Goal: Task Accomplishment & Management: Manage account settings

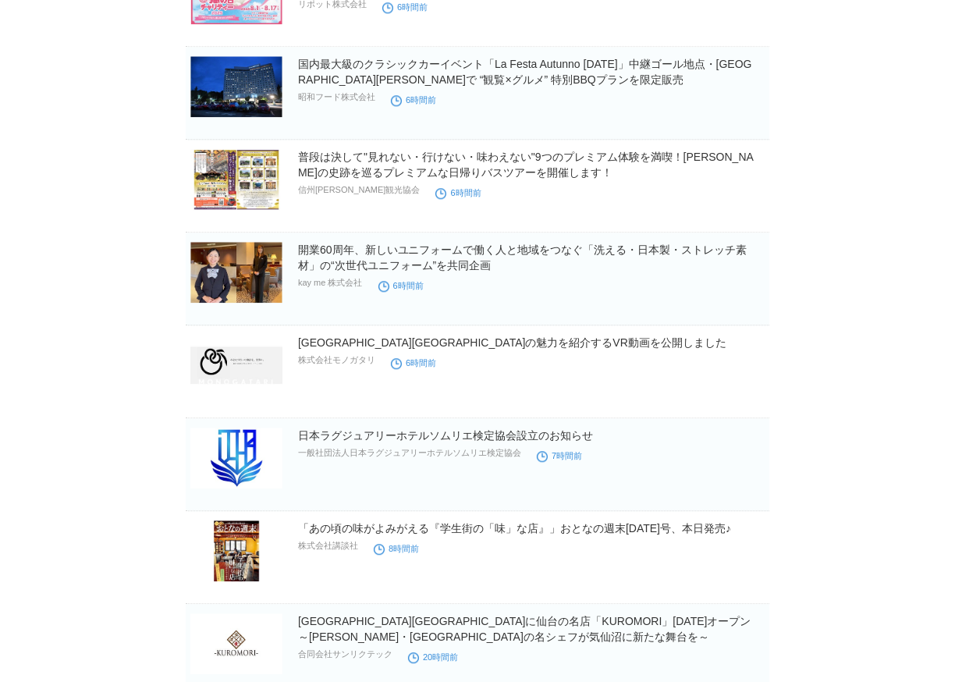
scroll to position [9186, 0]
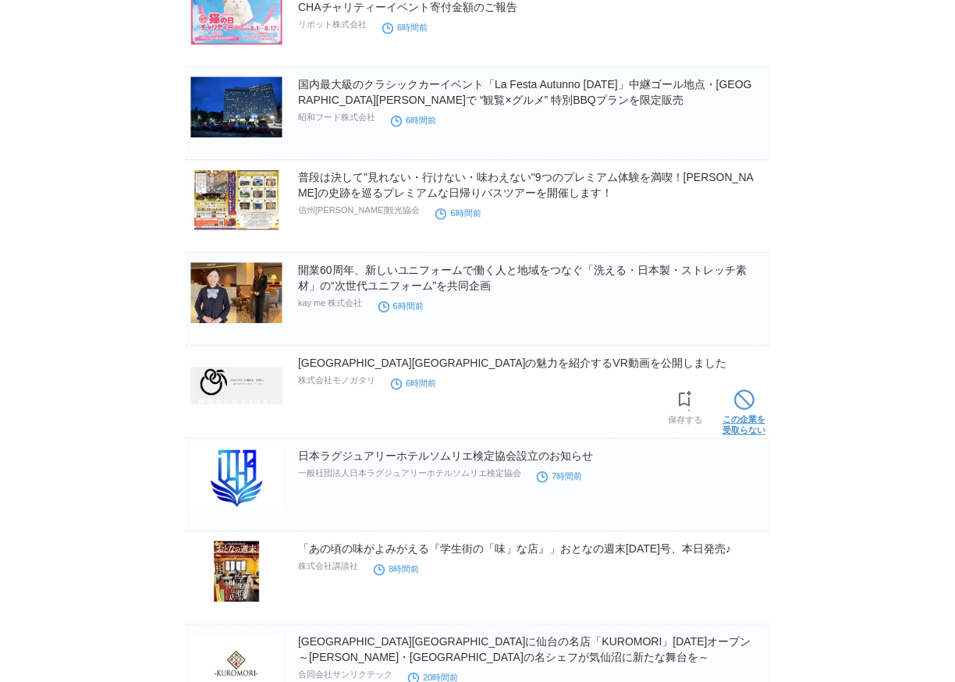
click at [742, 398] on span at bounding box center [744, 399] width 20 height 20
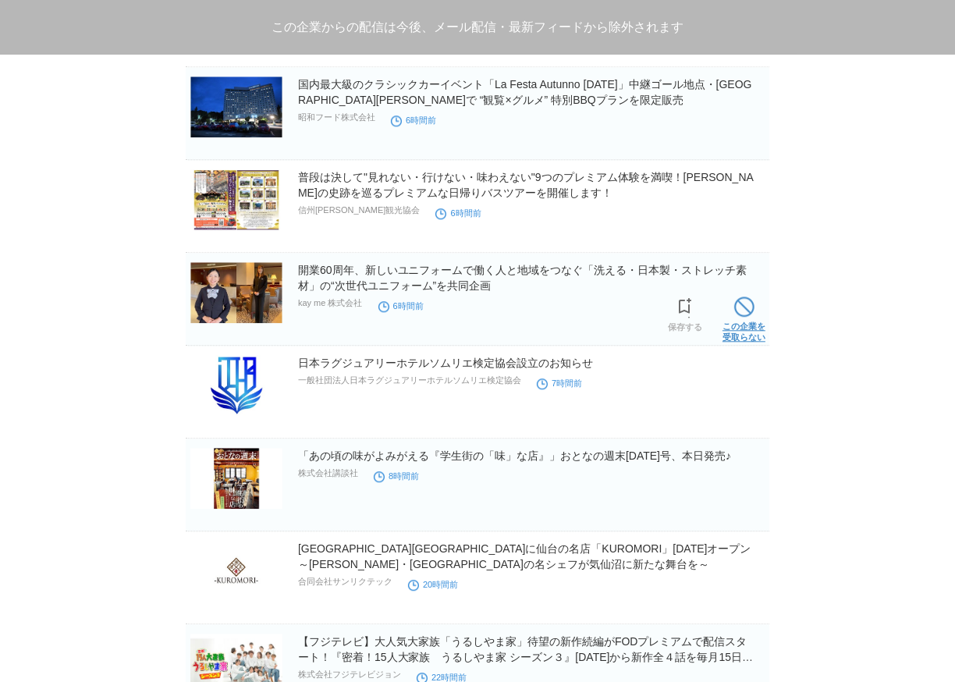
click at [745, 311] on span at bounding box center [744, 307] width 20 height 20
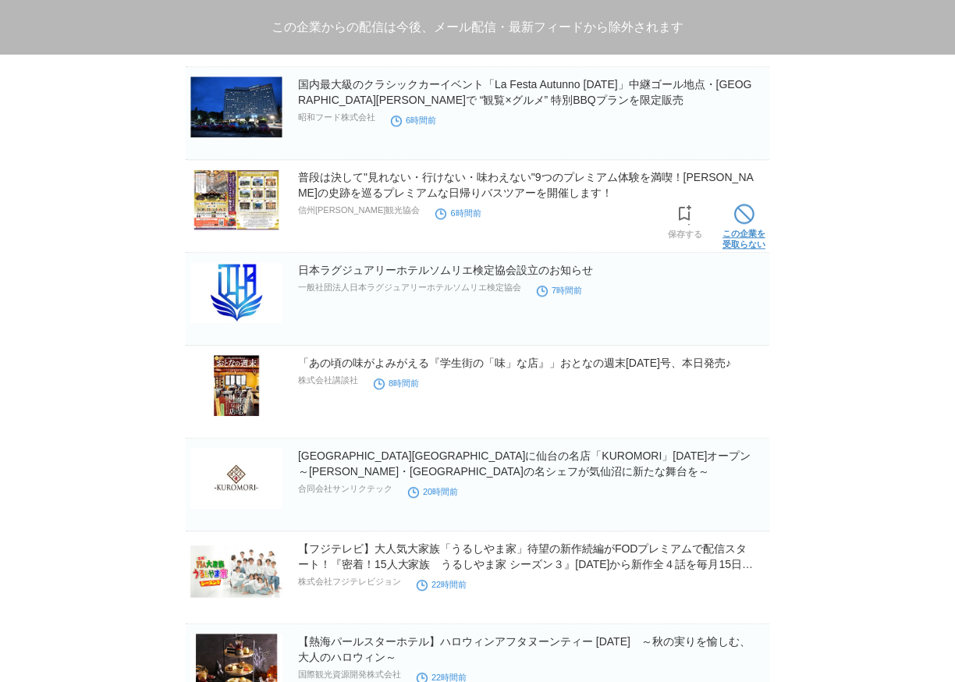
click at [733, 212] on link "この企業を 受取らない" at bounding box center [744, 225] width 43 height 50
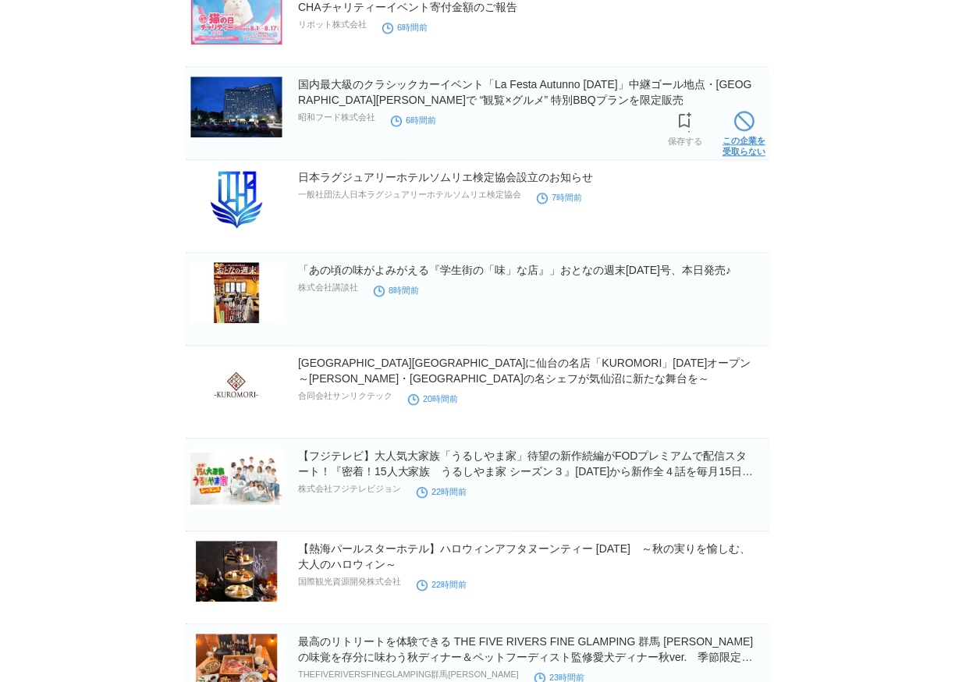
click at [734, 121] on span at bounding box center [744, 121] width 20 height 20
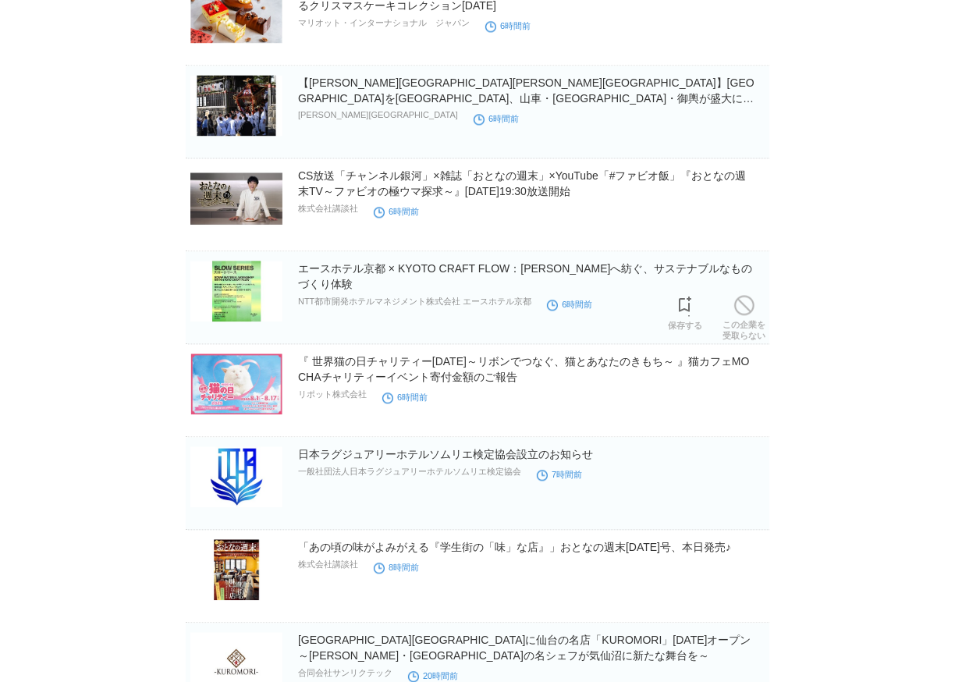
scroll to position [8724, 0]
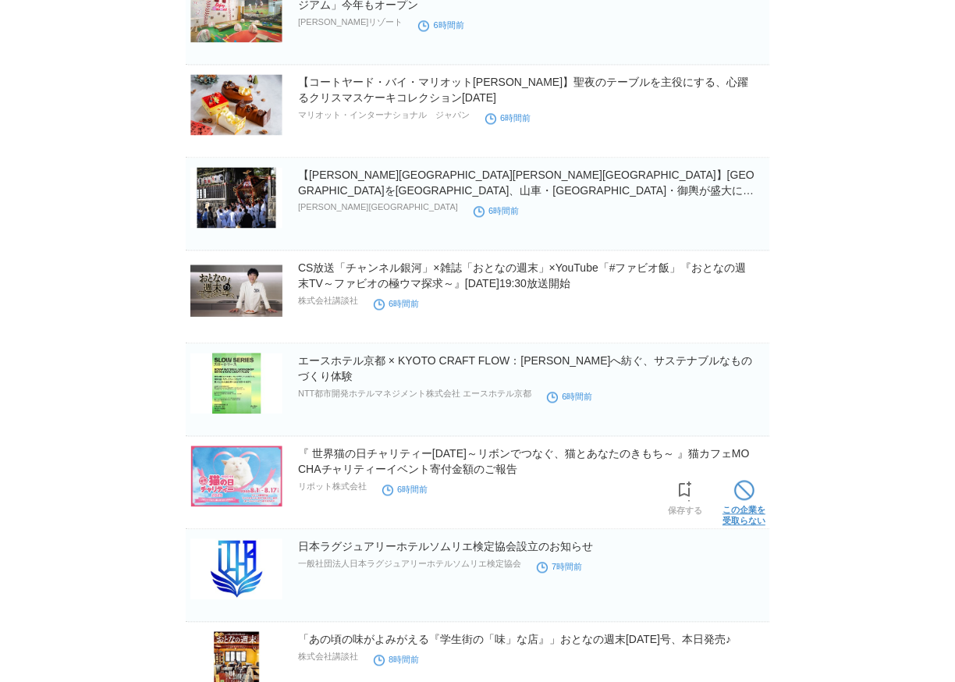
click at [748, 498] on span at bounding box center [744, 490] width 20 height 20
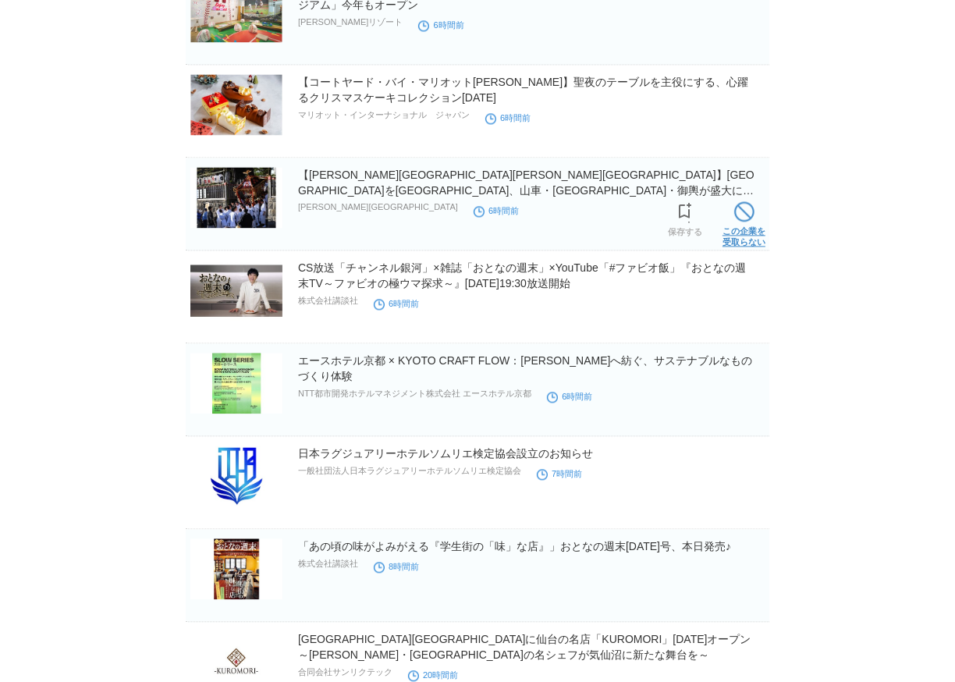
click at [745, 217] on span at bounding box center [744, 211] width 20 height 20
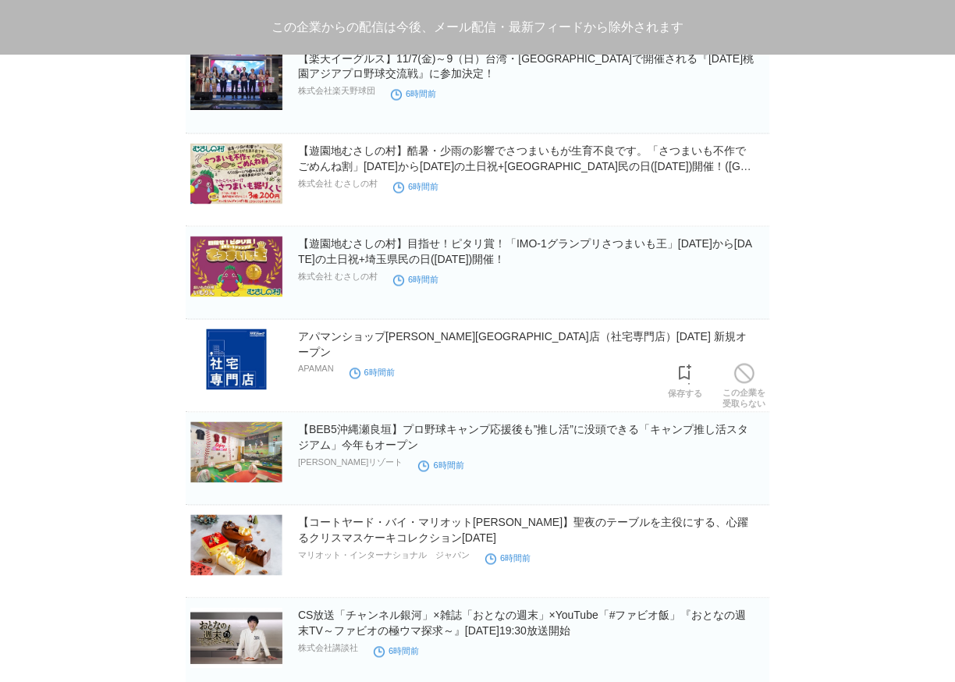
scroll to position [8261, 0]
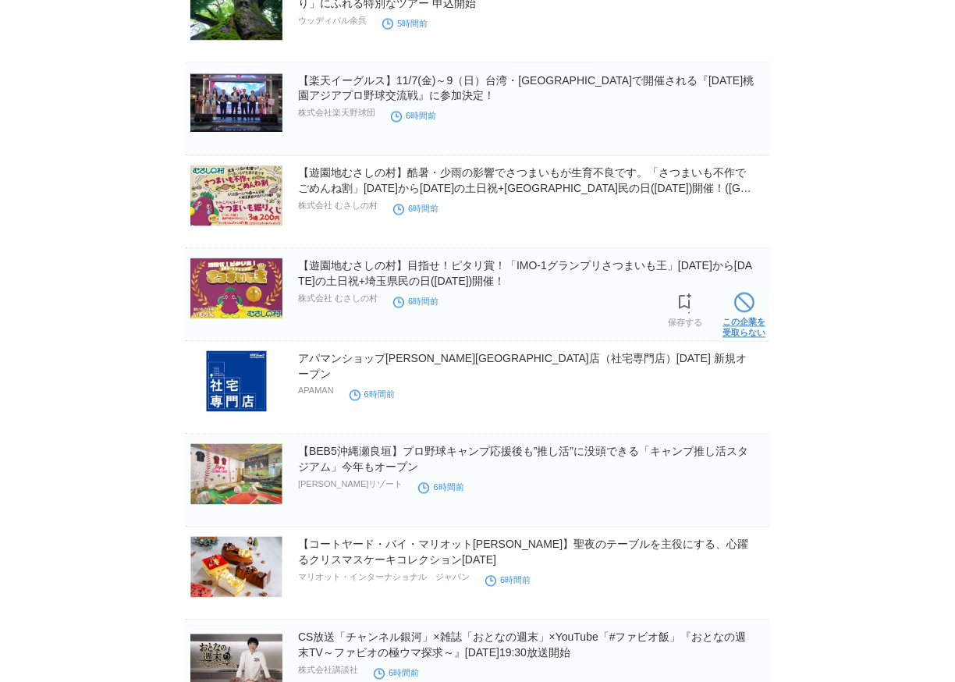
click at [737, 302] on span at bounding box center [744, 303] width 20 height 20
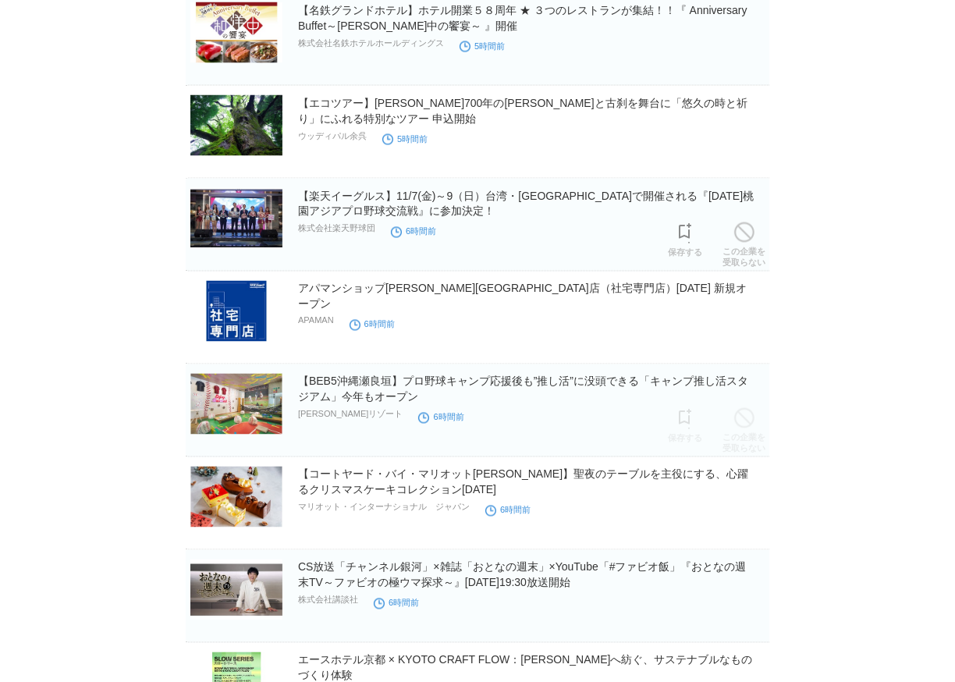
scroll to position [8030, 0]
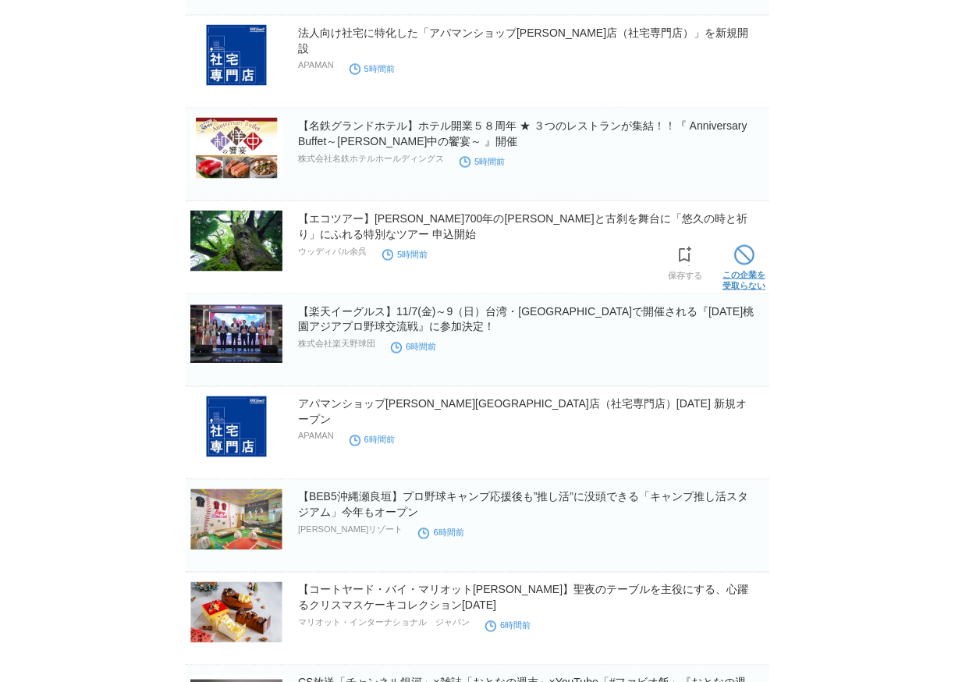
click at [748, 256] on span at bounding box center [744, 255] width 20 height 20
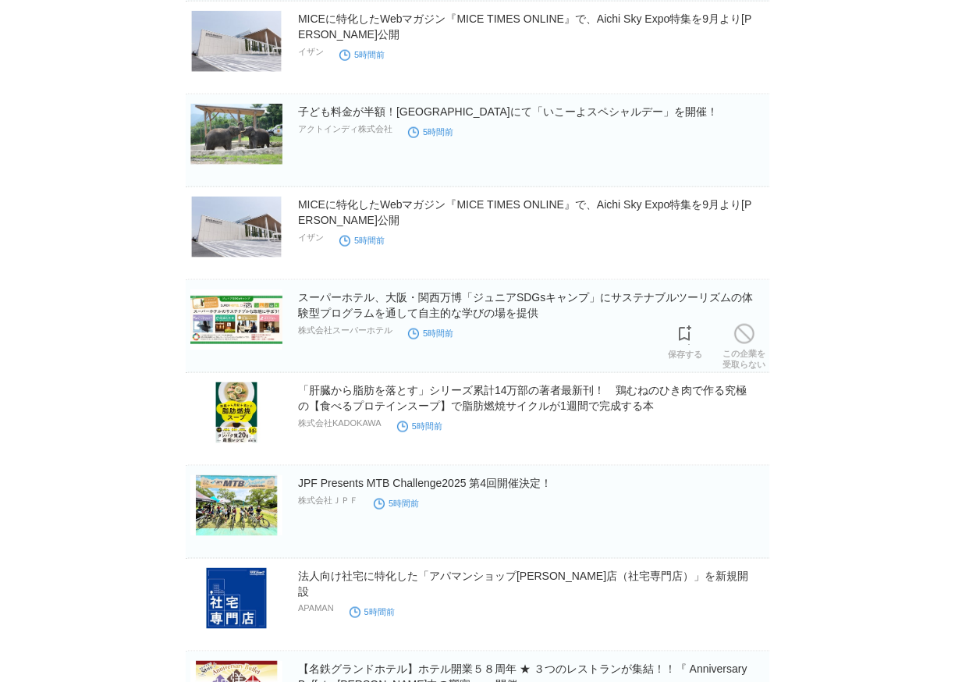
scroll to position [7451, 0]
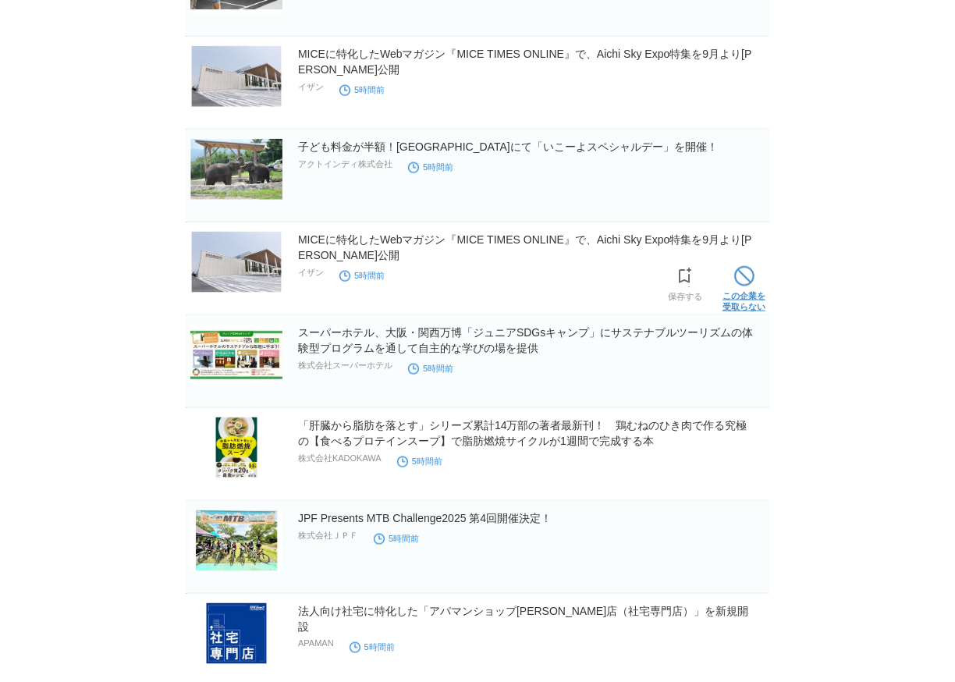
click at [743, 285] on link "この企業を 受取らない" at bounding box center [744, 287] width 43 height 50
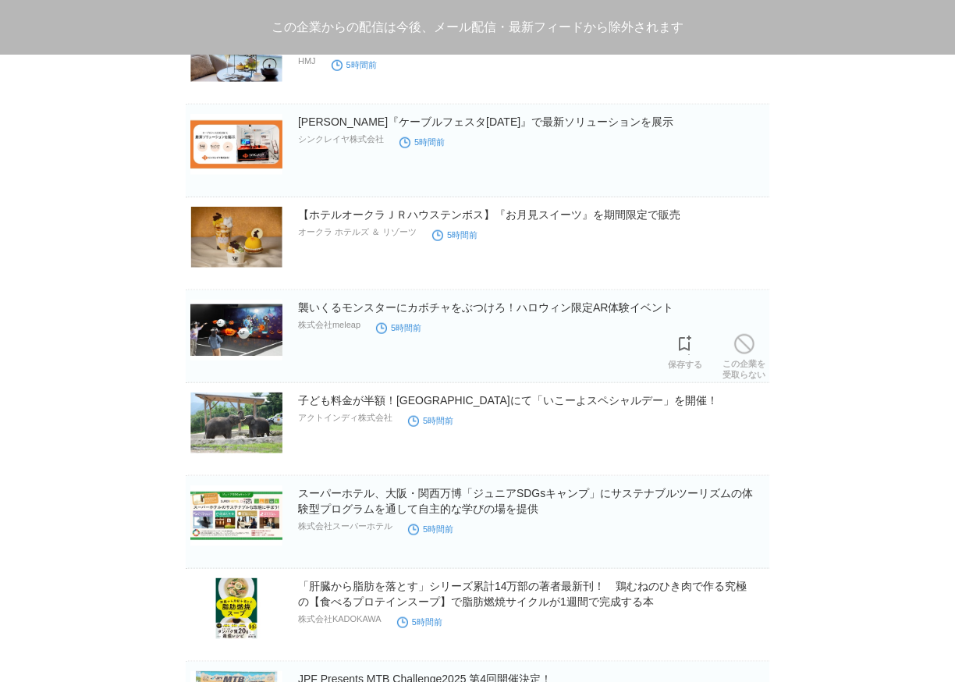
scroll to position [6989, 0]
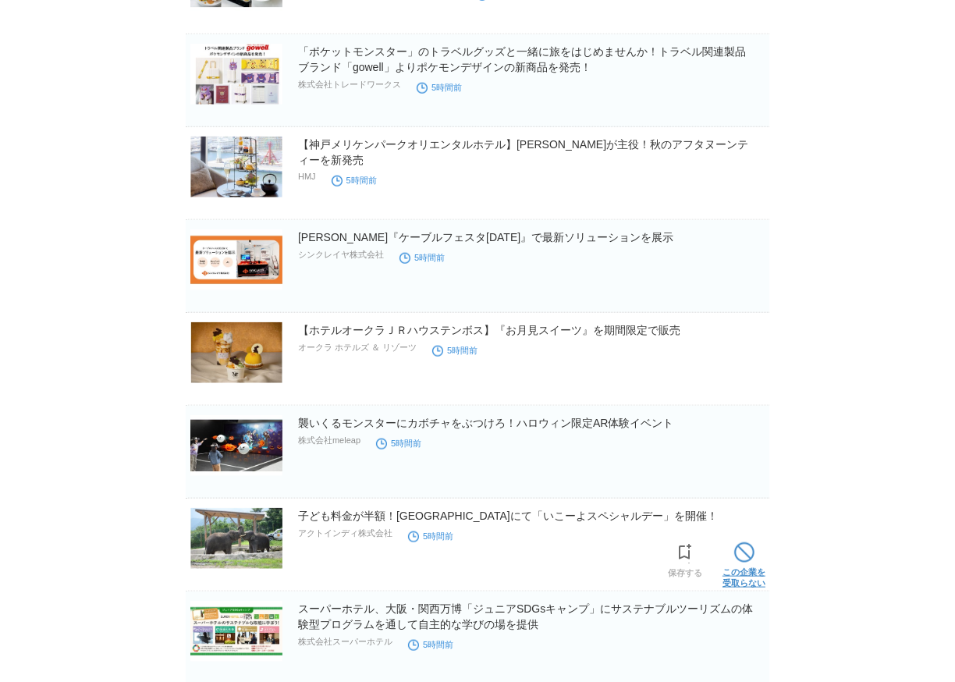
click at [740, 563] on link "この企業を 受取らない" at bounding box center [744, 564] width 43 height 50
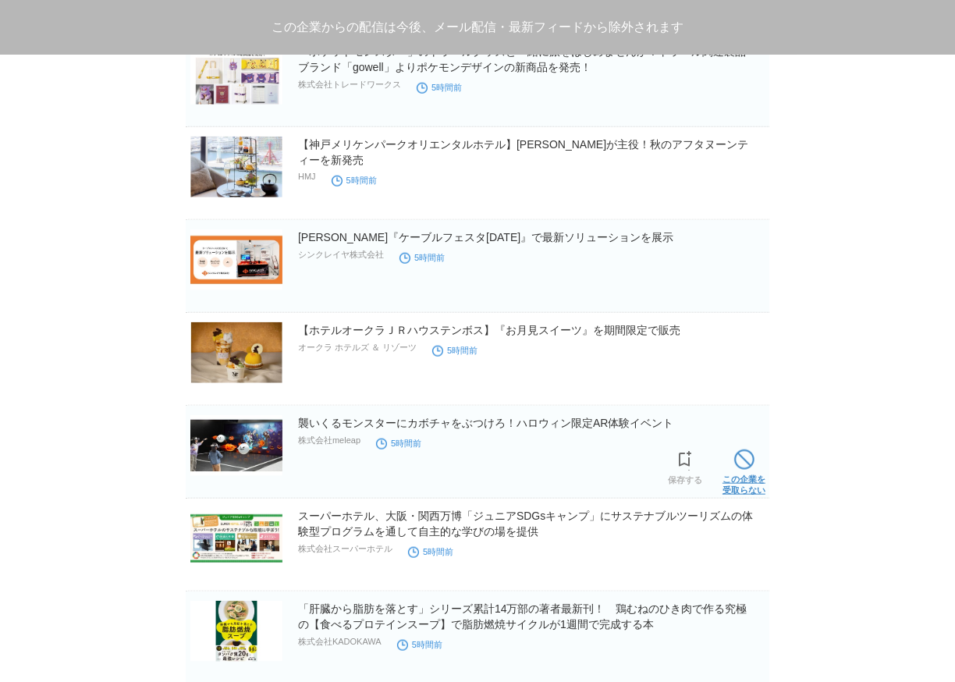
click at [750, 458] on span at bounding box center [744, 460] width 20 height 20
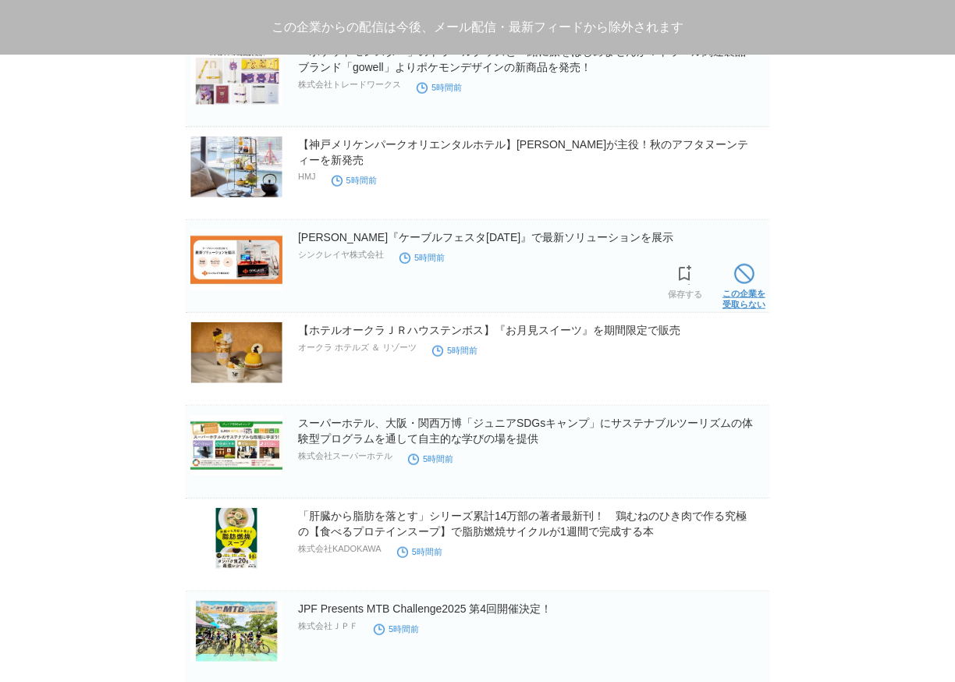
click at [748, 268] on span at bounding box center [744, 274] width 20 height 20
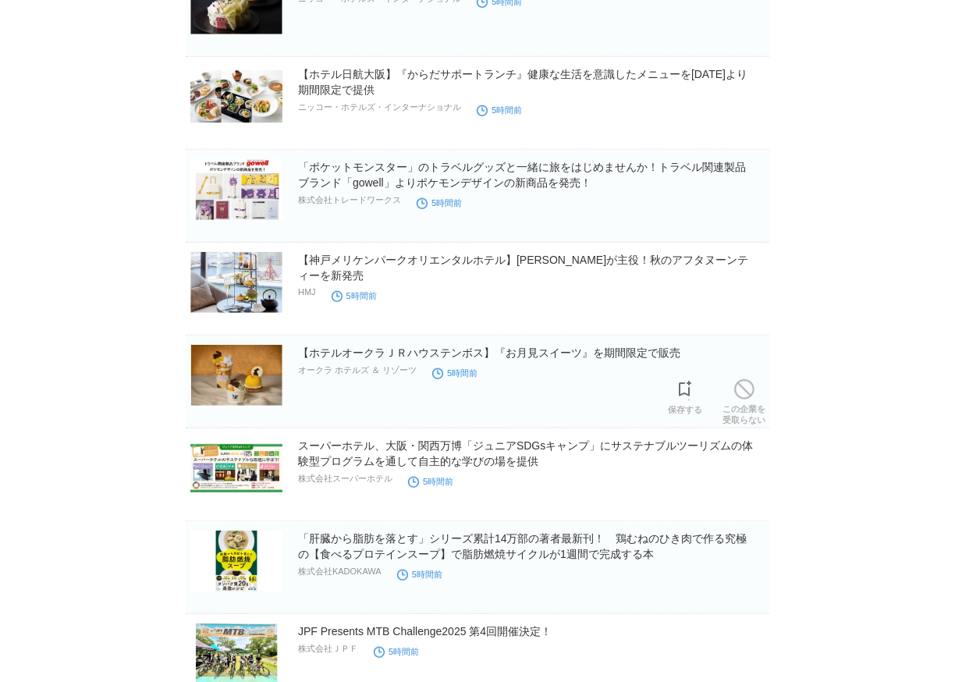
scroll to position [6757, 0]
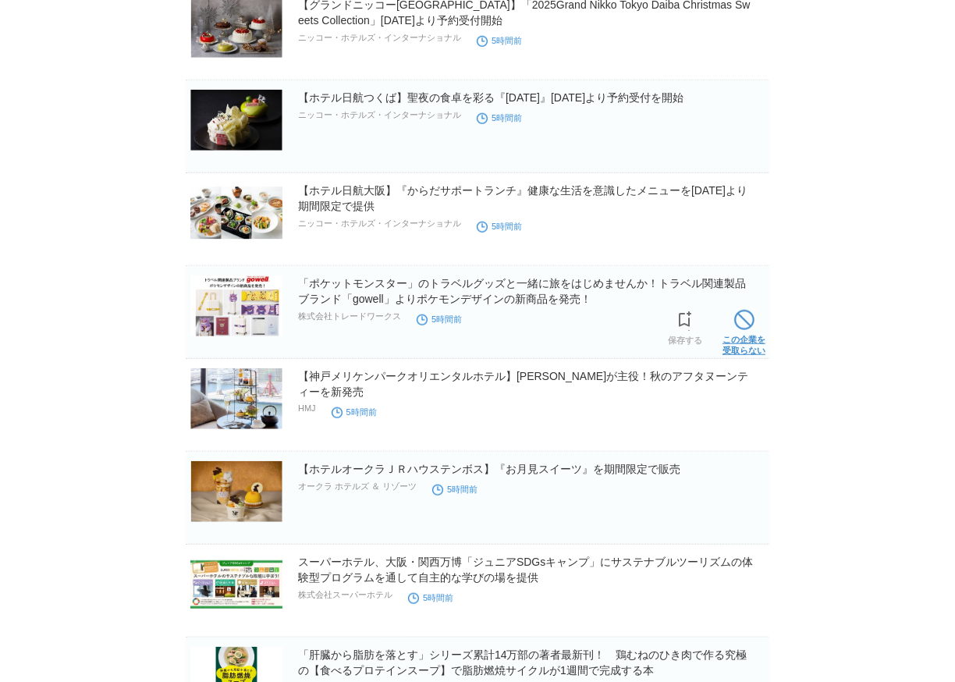
click at [750, 313] on span at bounding box center [744, 320] width 20 height 20
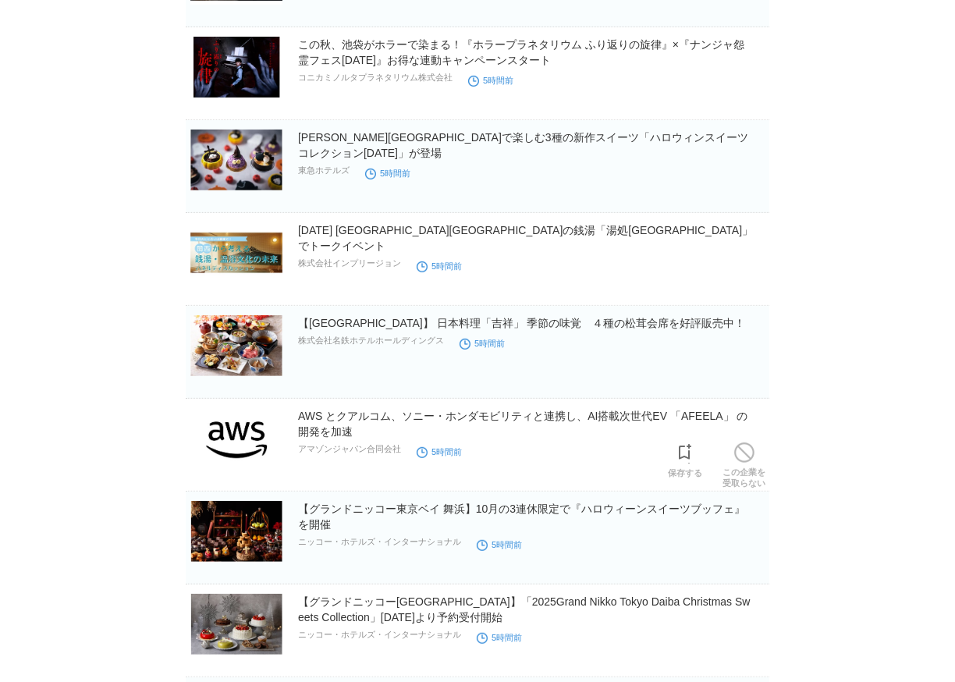
scroll to position [6064, 0]
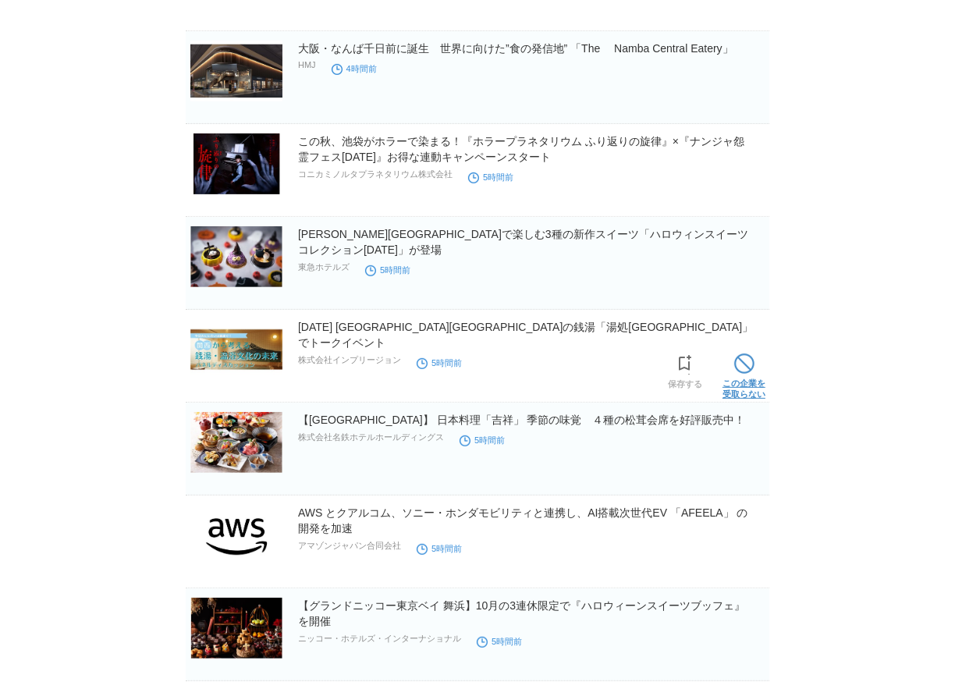
click at [737, 361] on span at bounding box center [744, 364] width 20 height 20
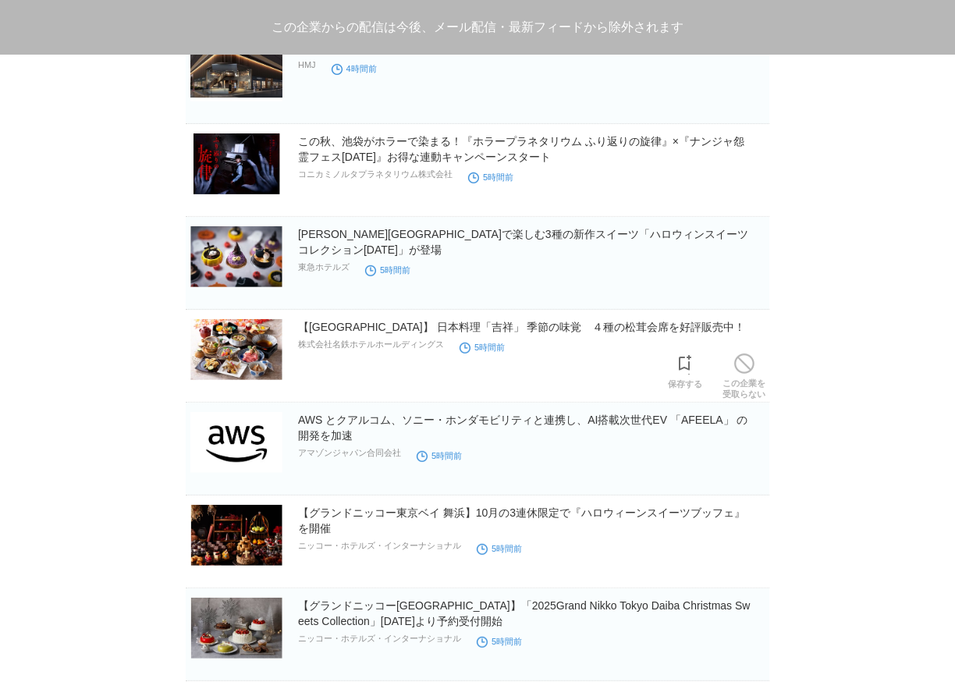
scroll to position [5833, 0]
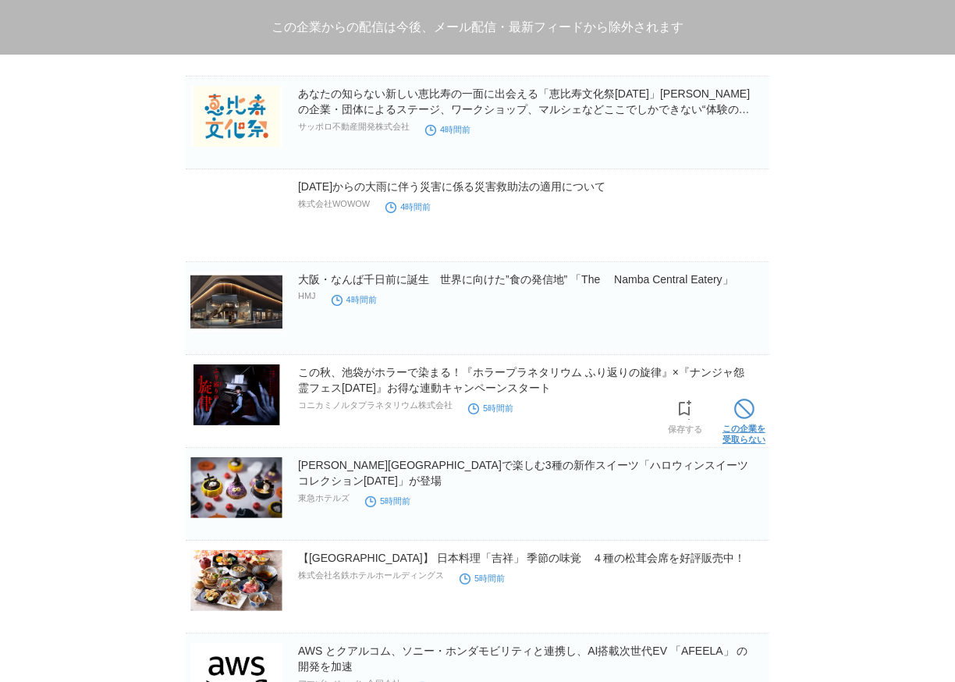
click at [748, 414] on span at bounding box center [744, 409] width 20 height 20
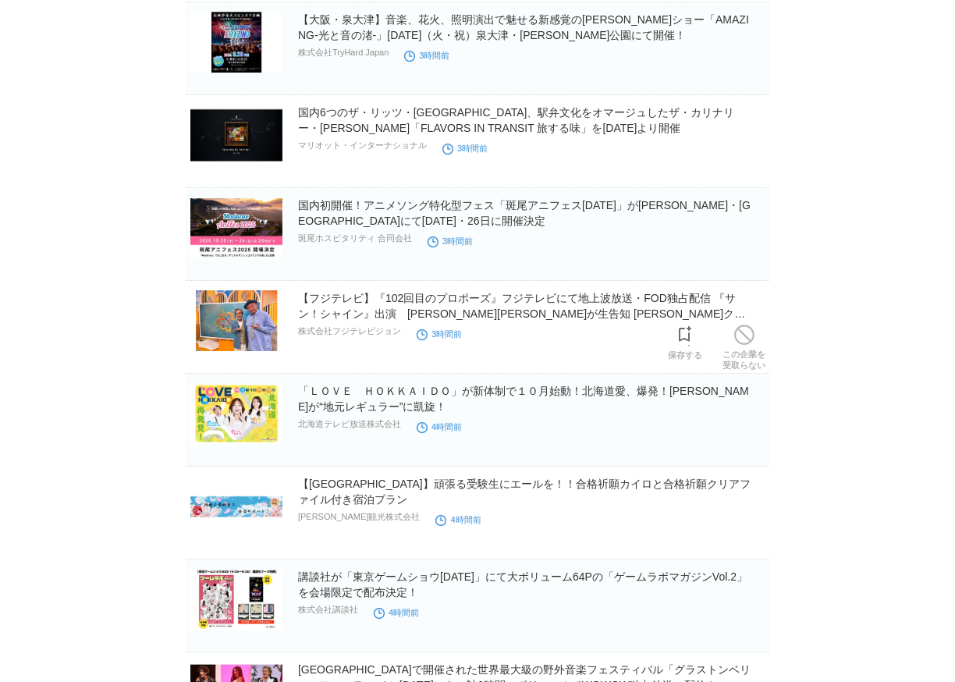
scroll to position [4677, 0]
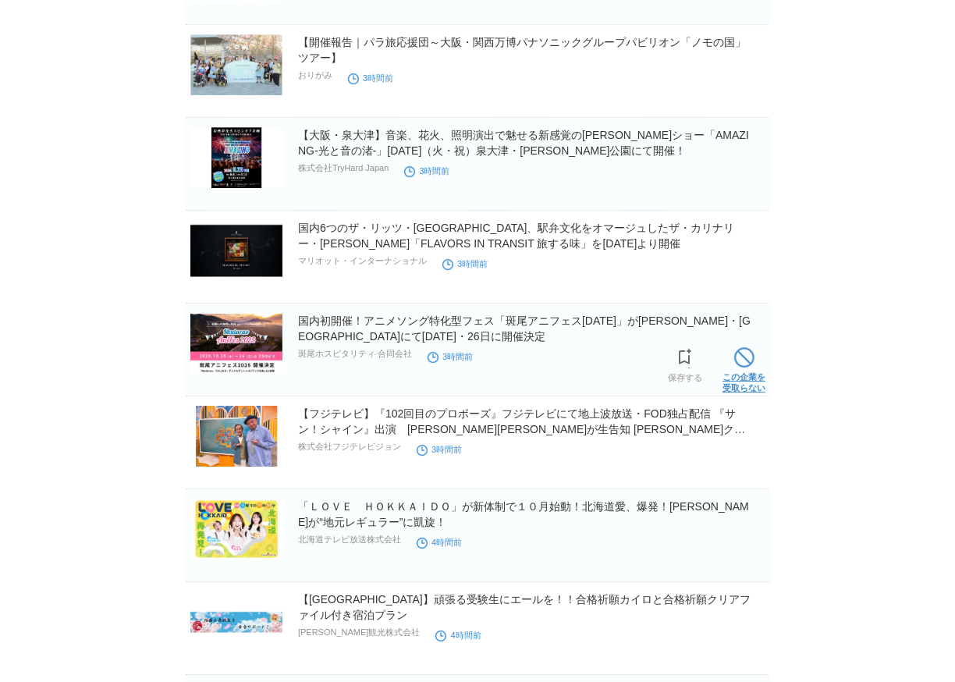
click at [748, 357] on span at bounding box center [744, 357] width 20 height 20
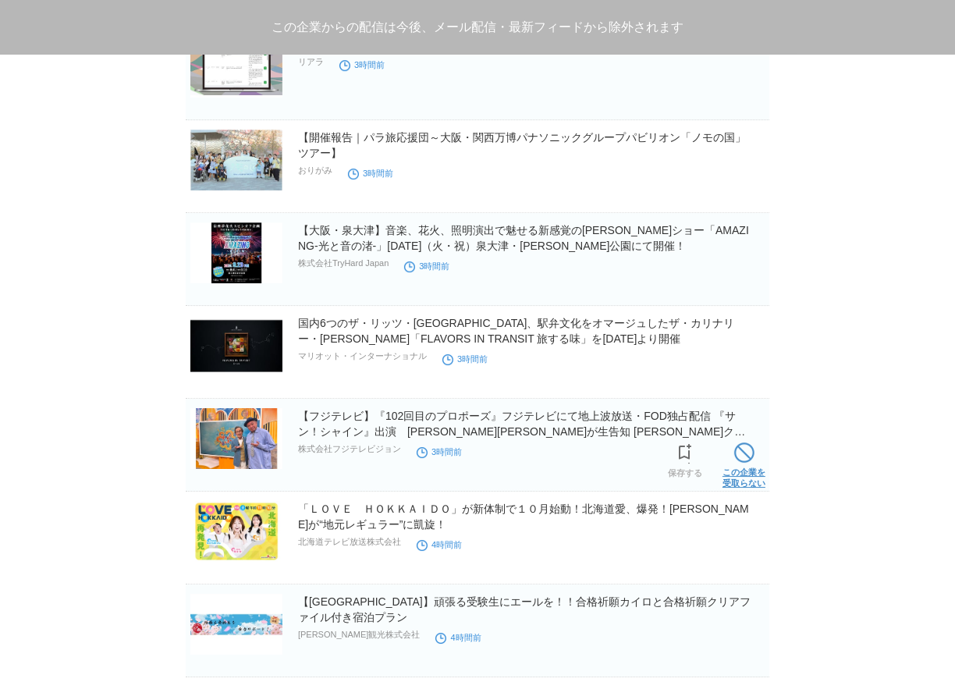
scroll to position [4445, 0]
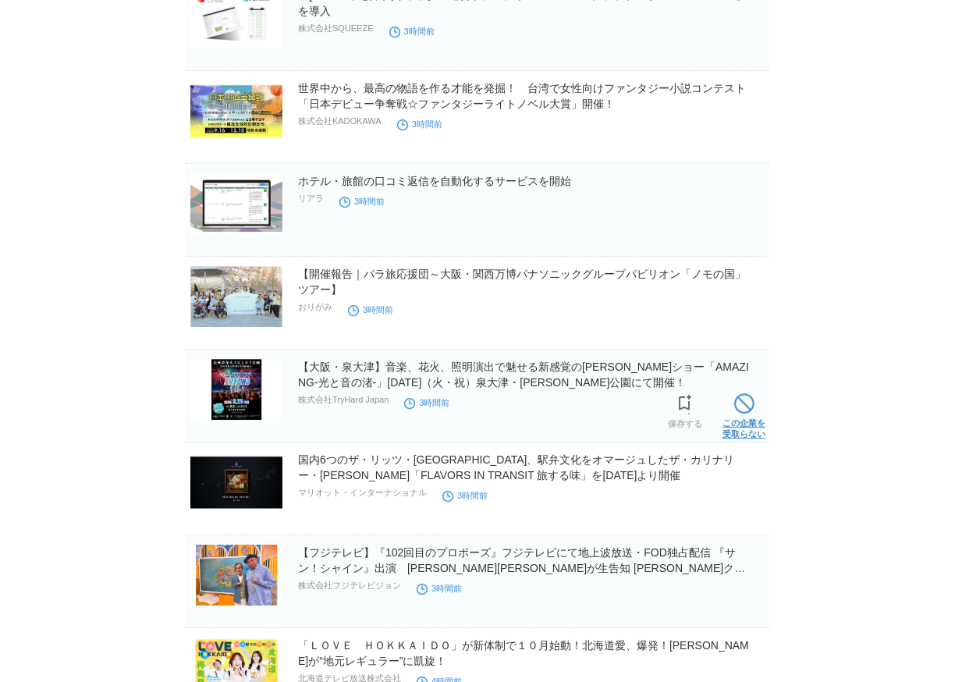
click at [745, 409] on span at bounding box center [744, 403] width 20 height 20
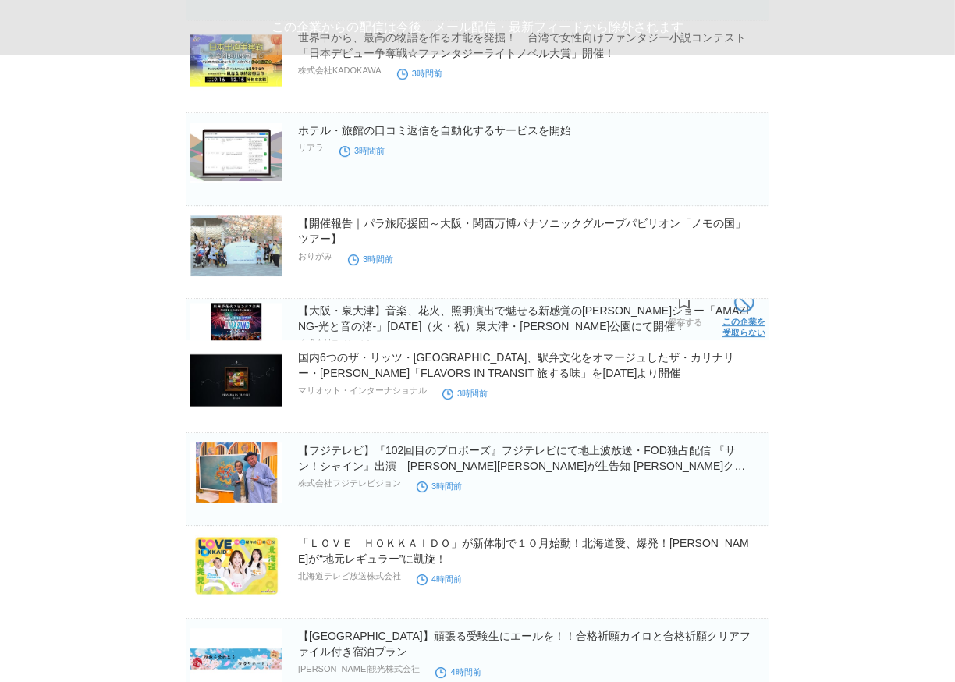
scroll to position [4394, 0]
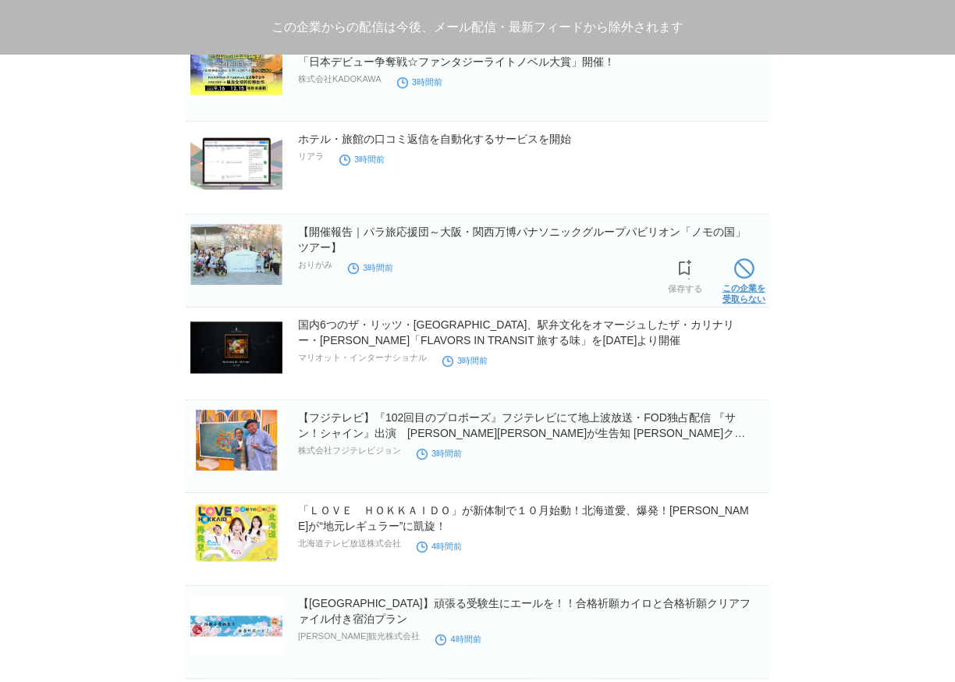
click at [750, 268] on span at bounding box center [744, 268] width 20 height 20
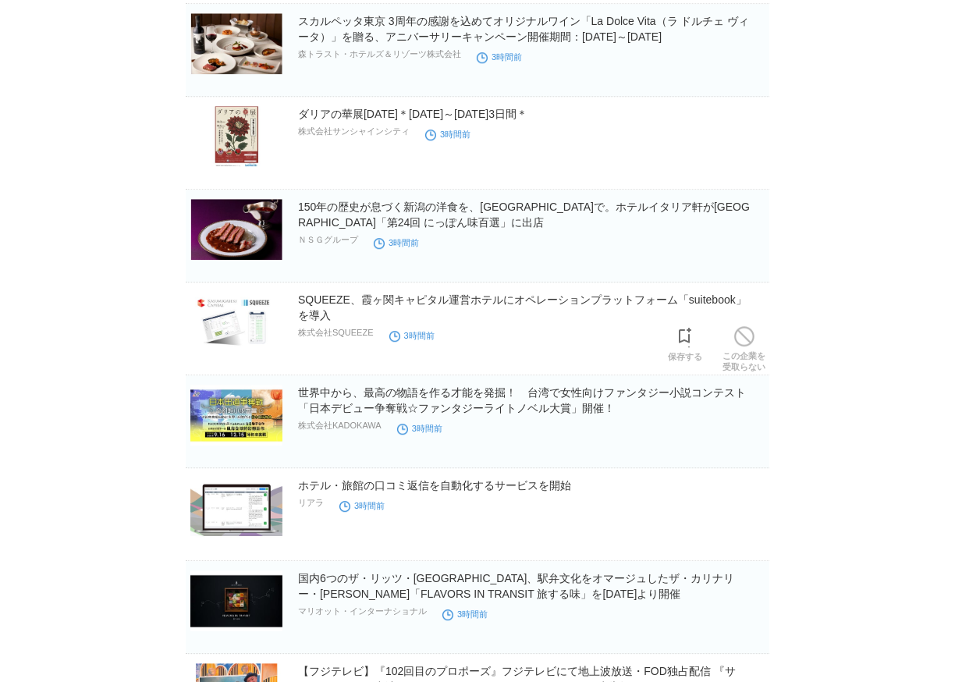
scroll to position [3932, 0]
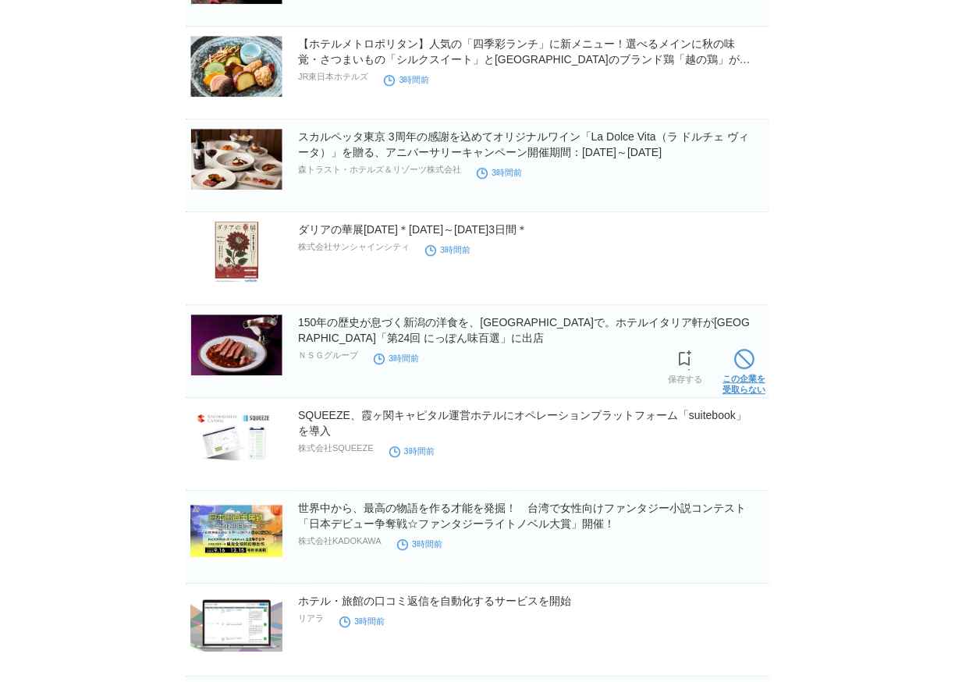
click at [750, 366] on span at bounding box center [744, 359] width 20 height 20
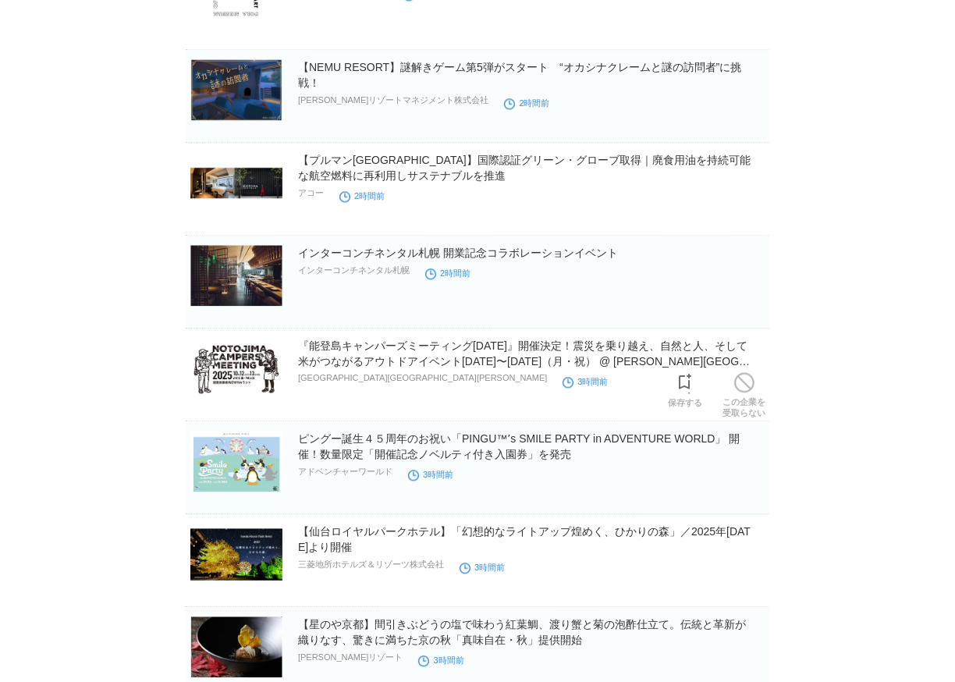
scroll to position [3238, 0]
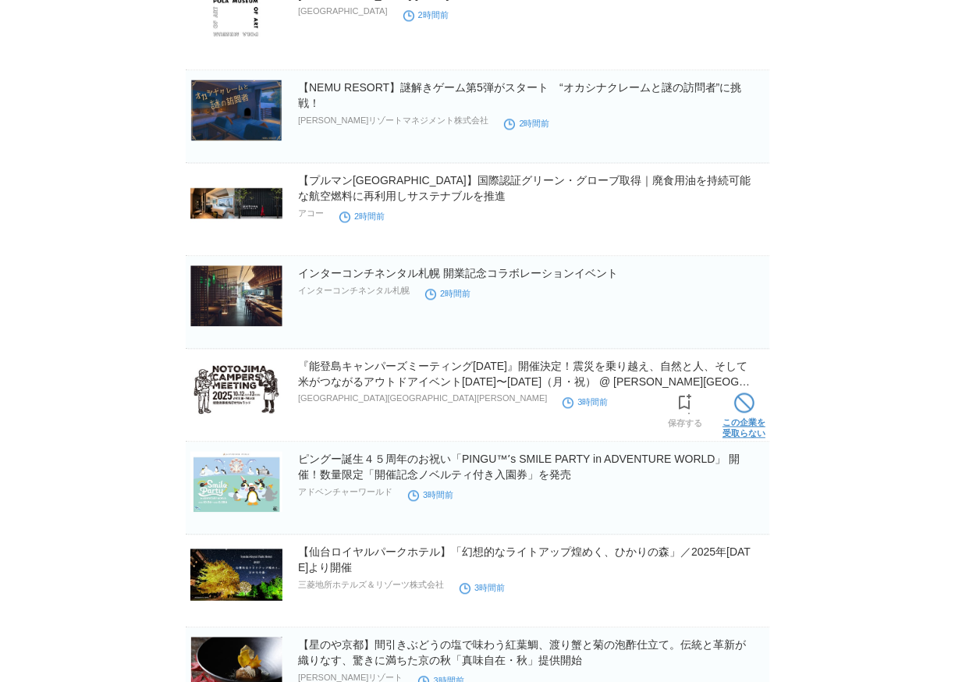
click at [745, 413] on span at bounding box center [744, 403] width 20 height 20
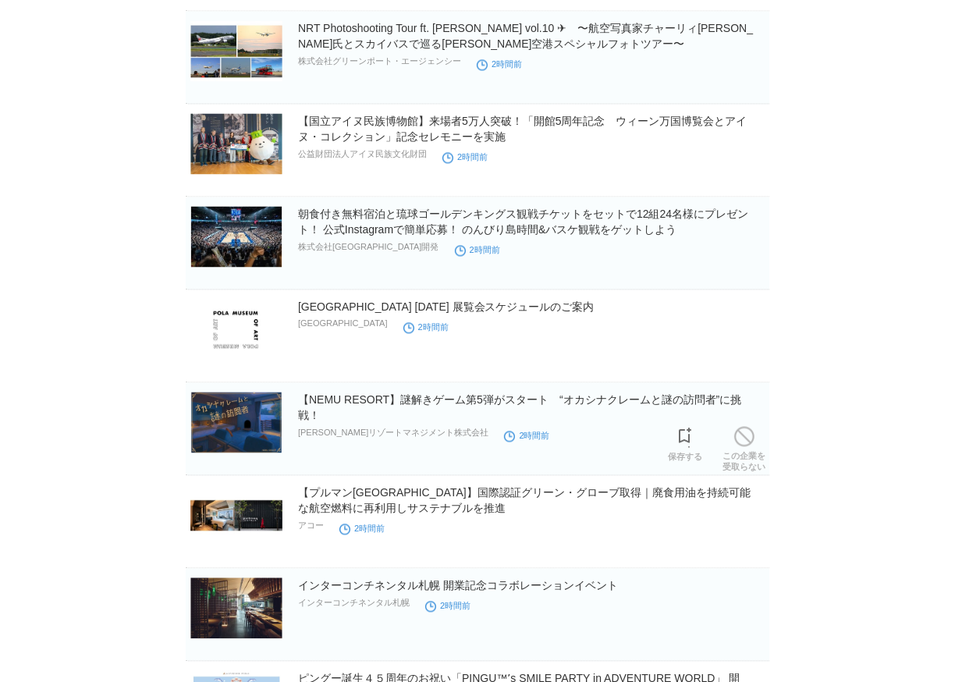
scroll to position [2891, 0]
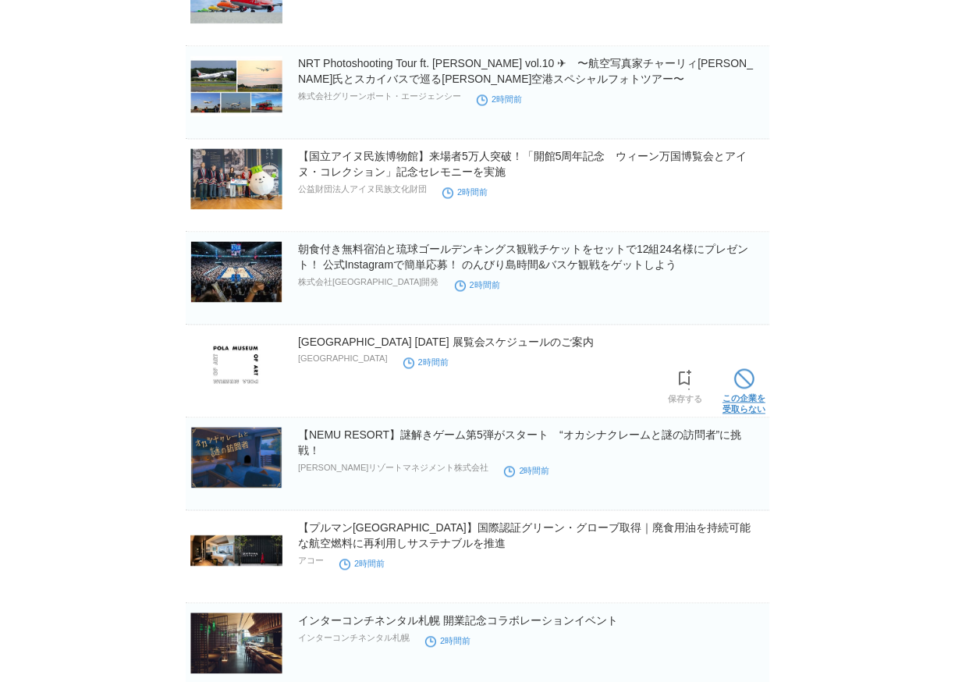
click at [742, 381] on span at bounding box center [744, 378] width 20 height 20
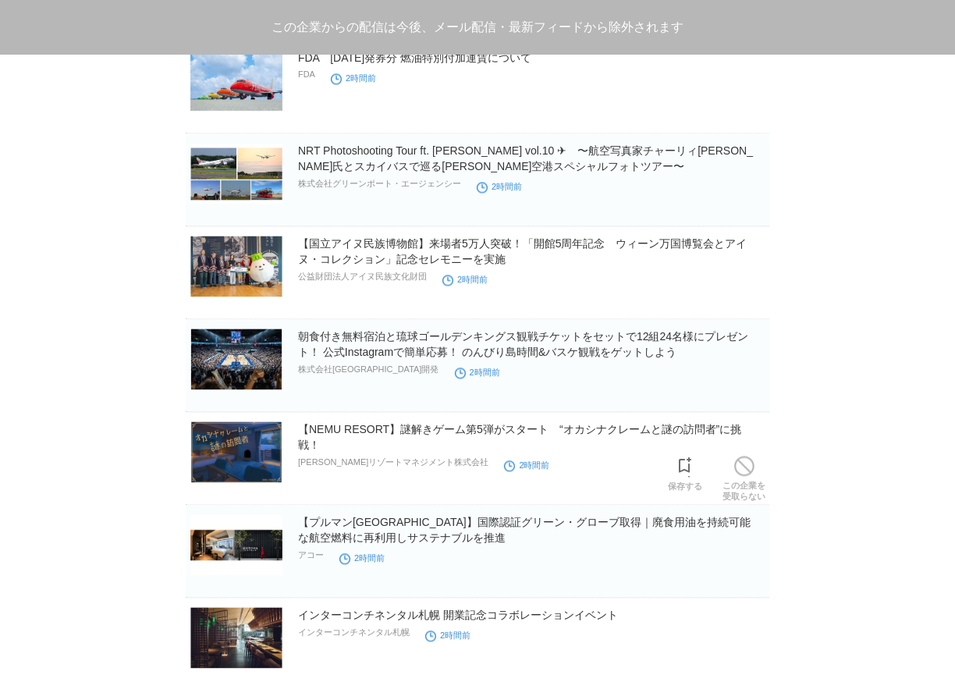
scroll to position [2775, 0]
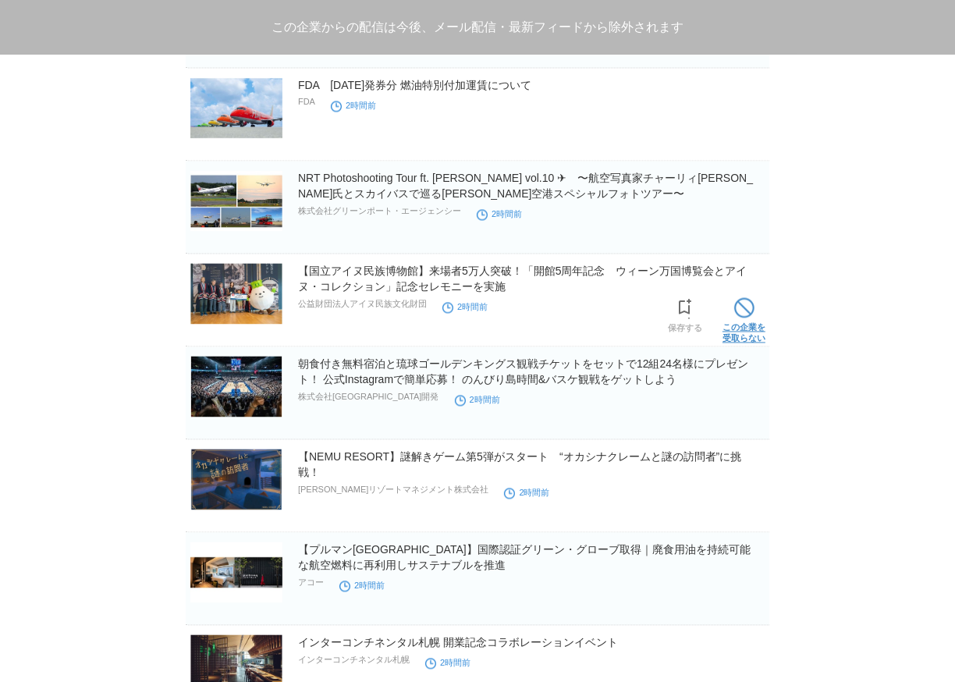
click at [744, 318] on span at bounding box center [744, 308] width 20 height 20
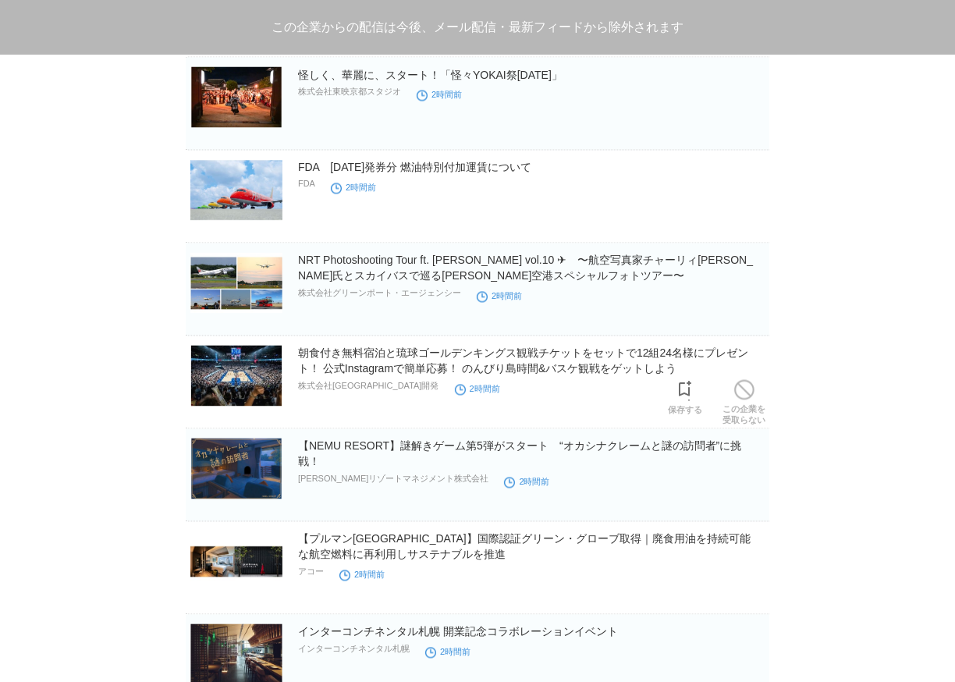
scroll to position [2660, 0]
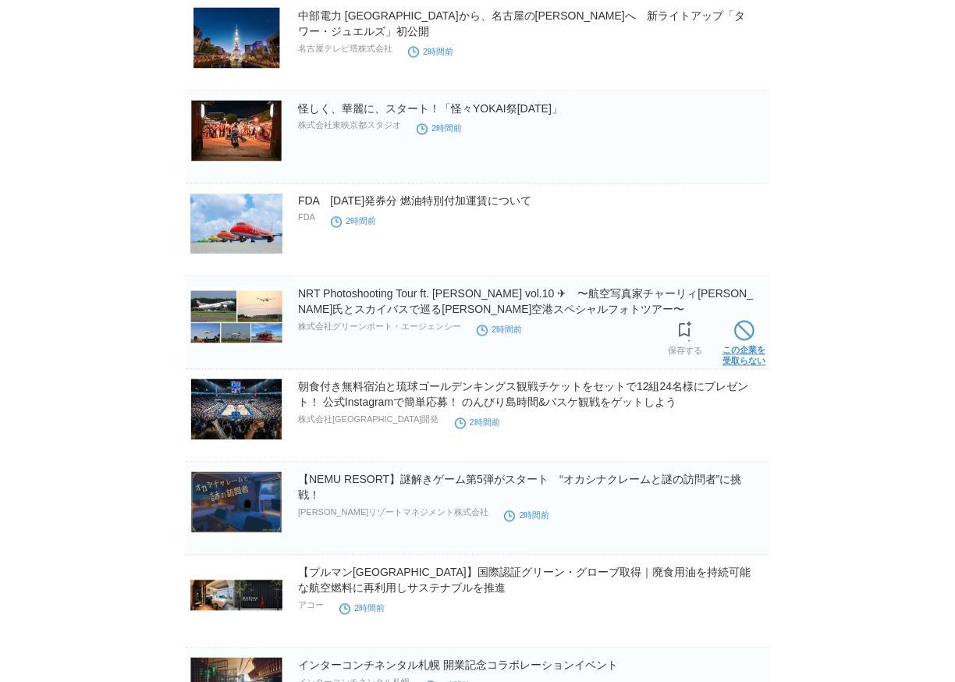
click at [740, 347] on link "この企業を 受取らない" at bounding box center [744, 342] width 43 height 50
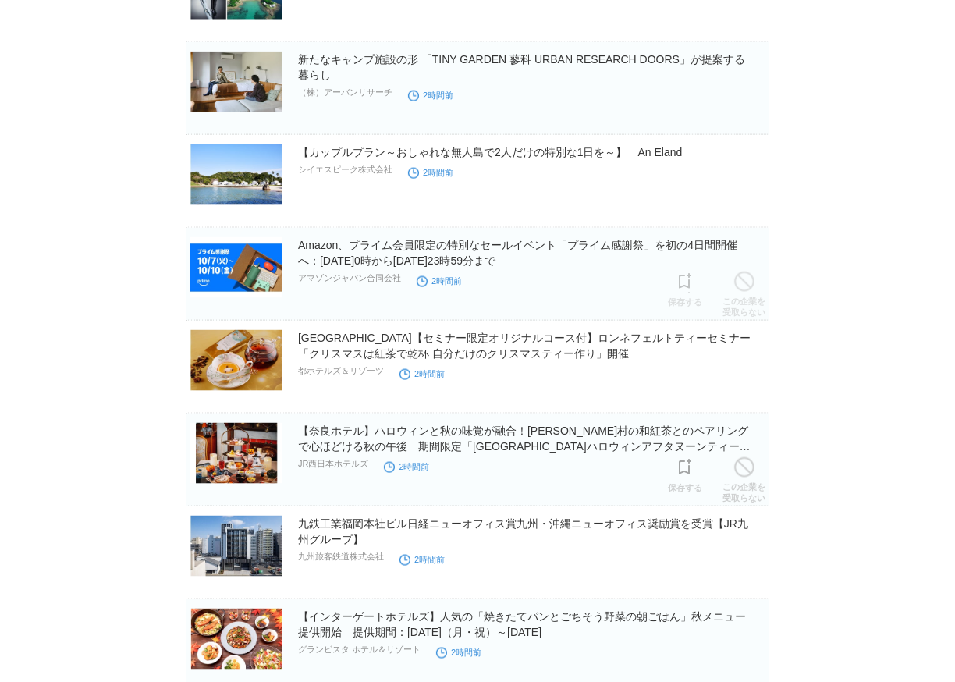
scroll to position [1851, 0]
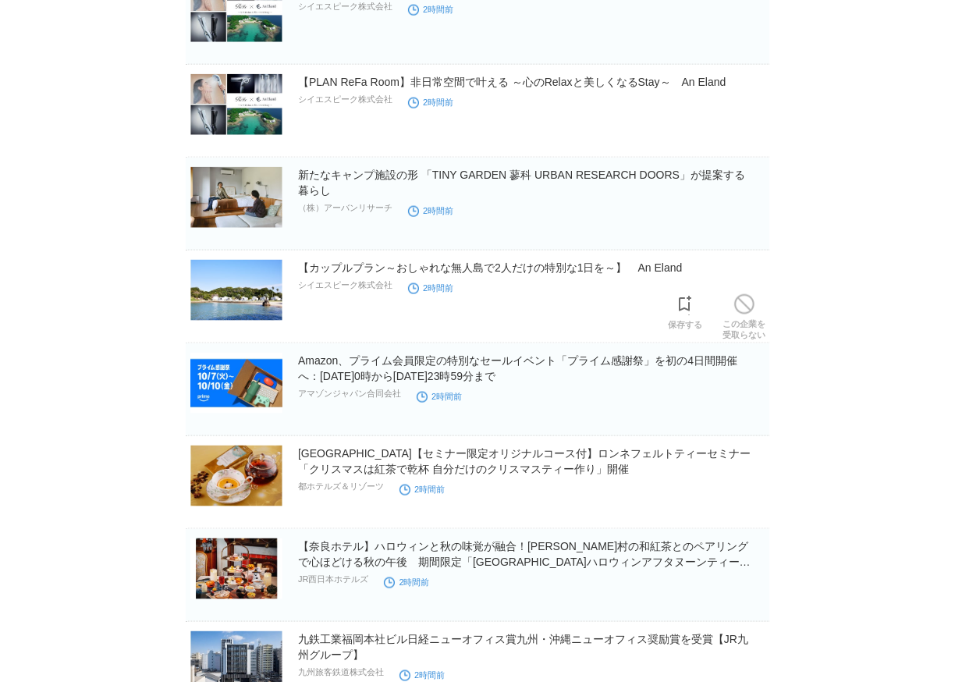
click at [756, 313] on link "この企業を 受取らない" at bounding box center [744, 315] width 43 height 50
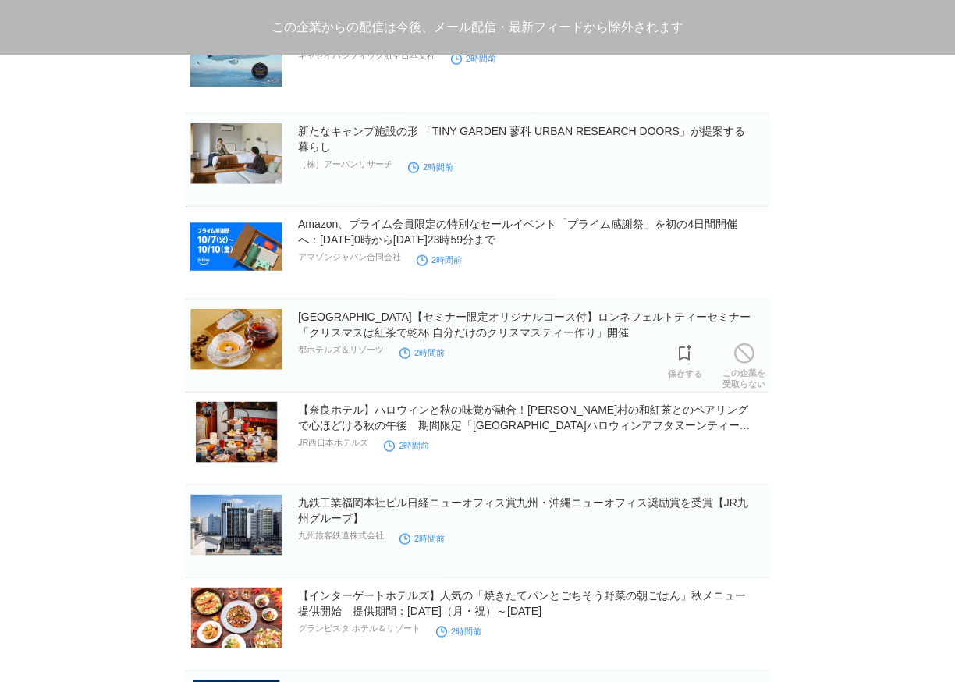
scroll to position [1592, 0]
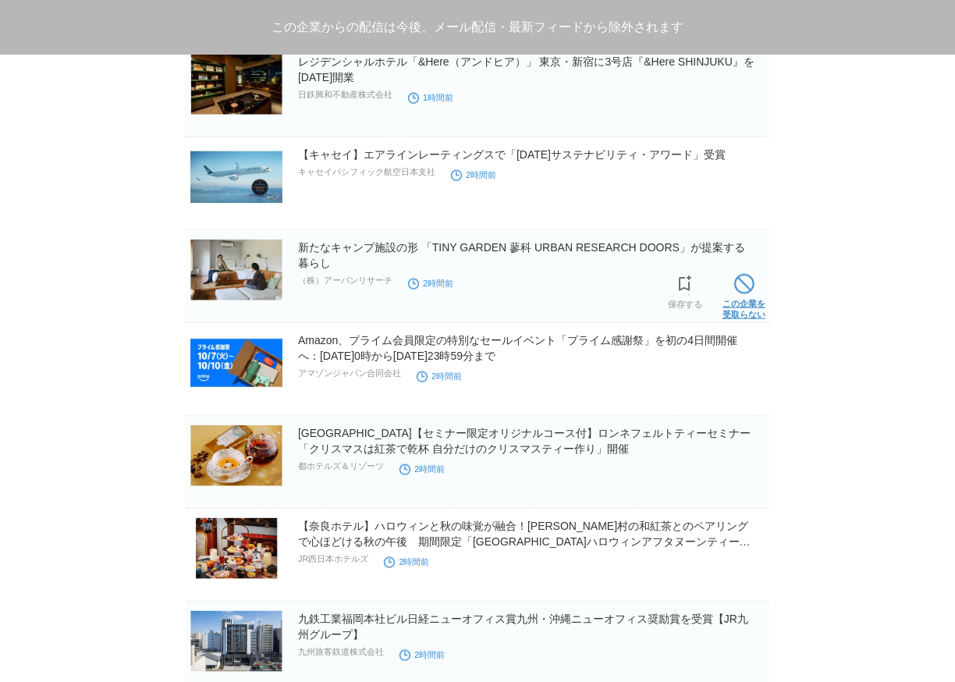
click at [756, 308] on link "この企業を 受取らない" at bounding box center [744, 295] width 43 height 50
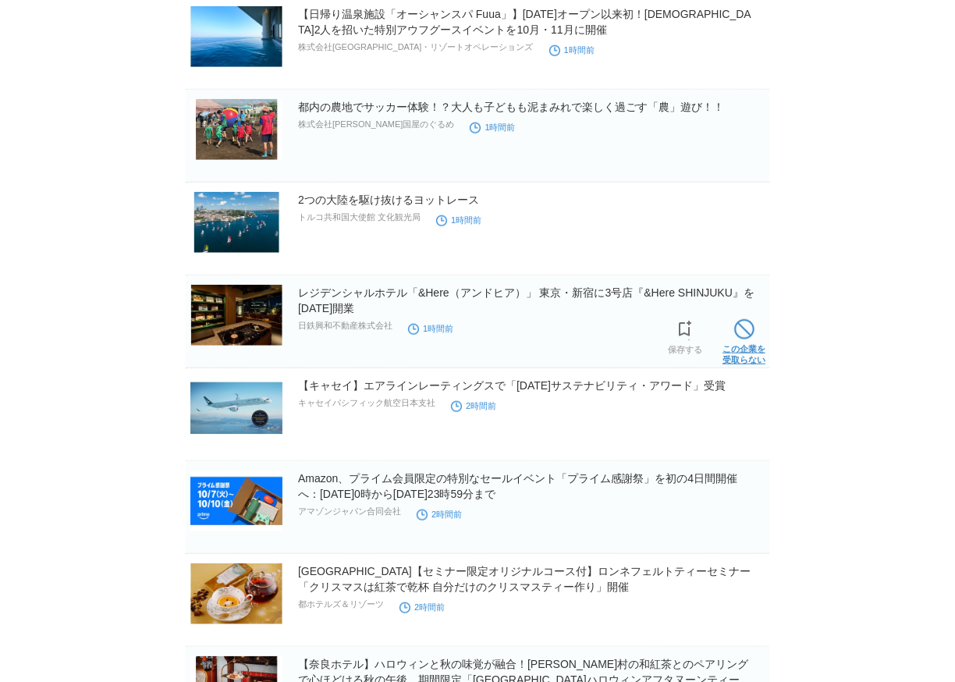
scroll to position [1246, 0]
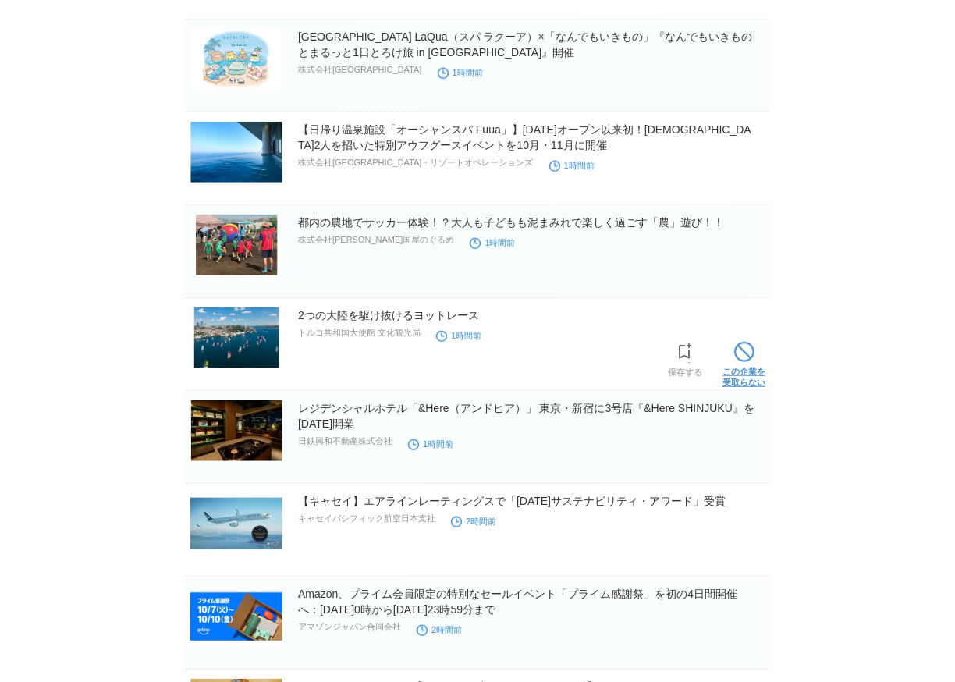
click at [738, 358] on span at bounding box center [744, 352] width 20 height 20
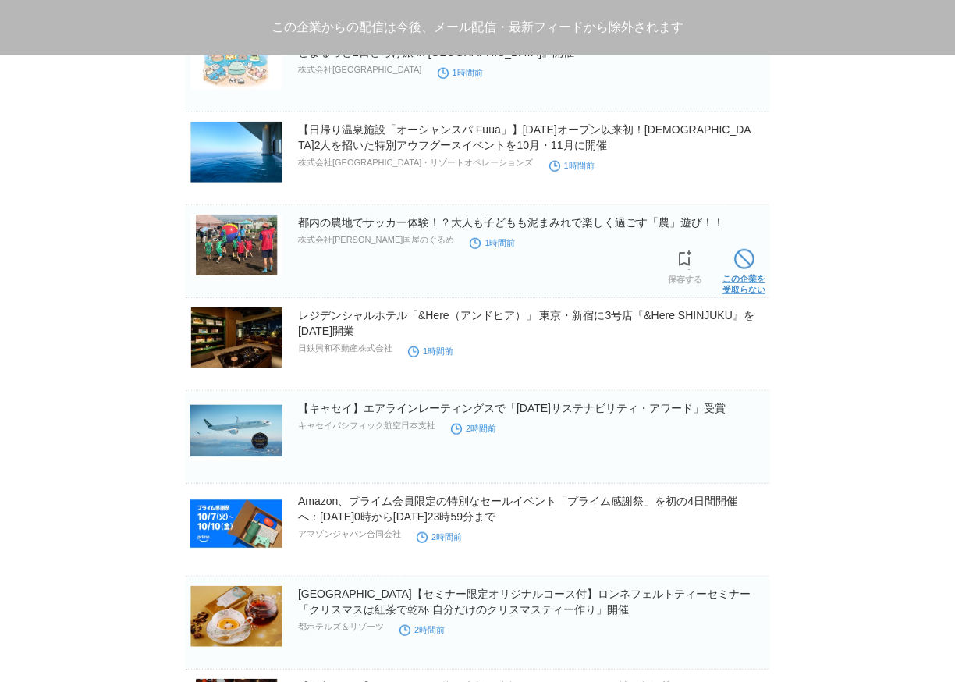
click at [753, 279] on link "この企業を 受取らない" at bounding box center [744, 270] width 43 height 50
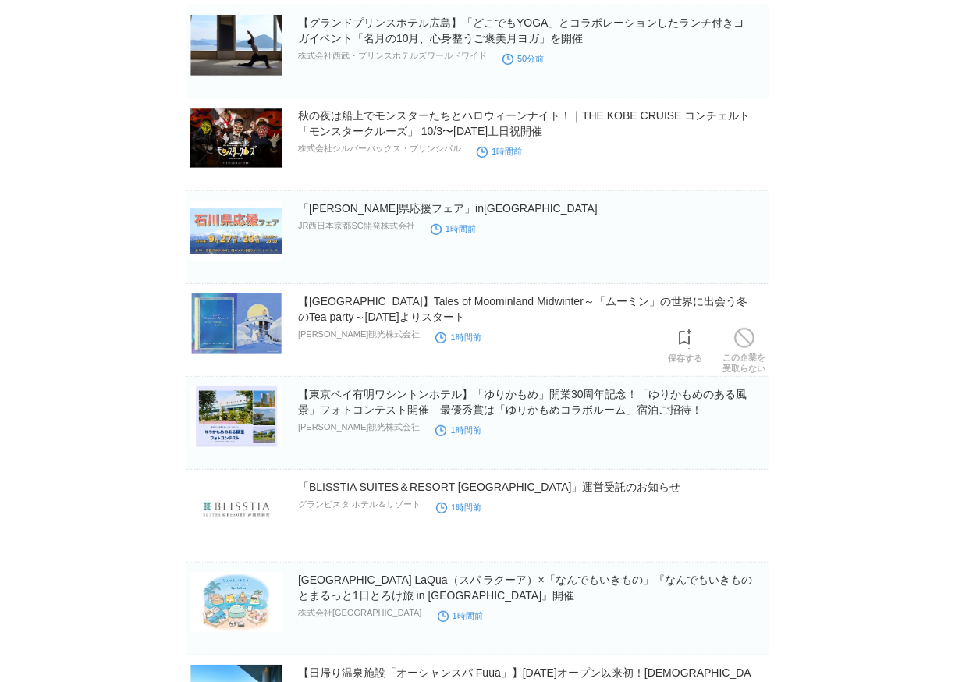
scroll to position [667, 0]
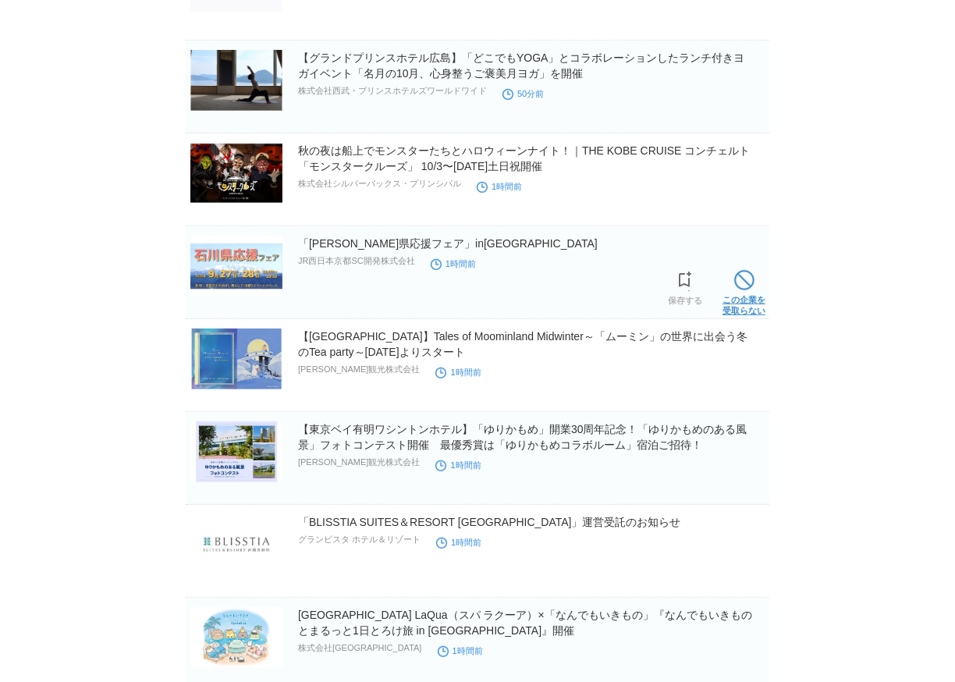
click at [753, 297] on link "この企業を 受取らない" at bounding box center [744, 291] width 43 height 50
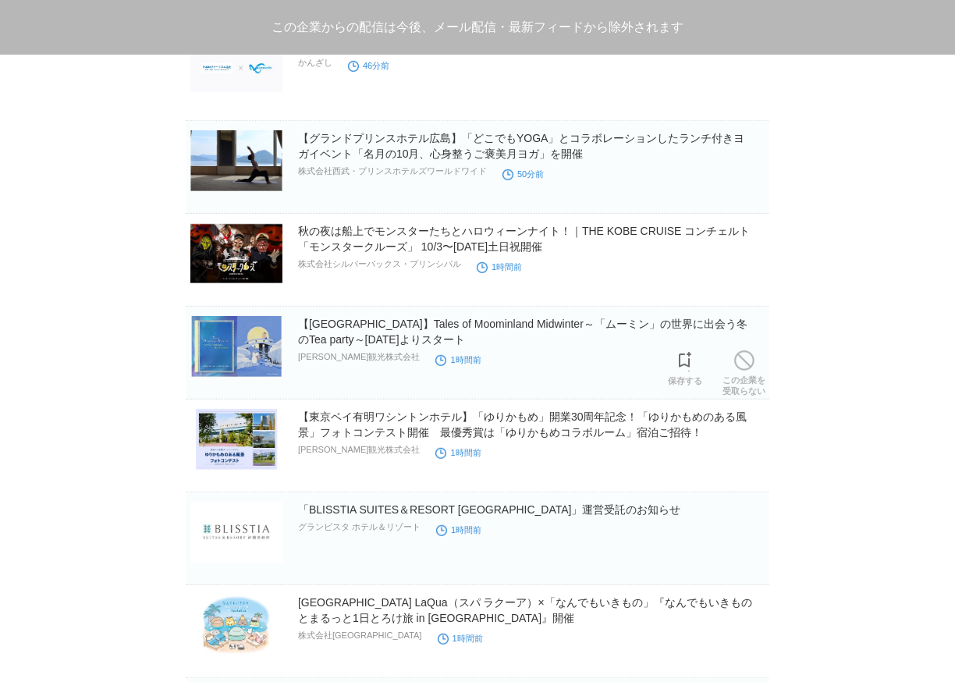
scroll to position [552, 0]
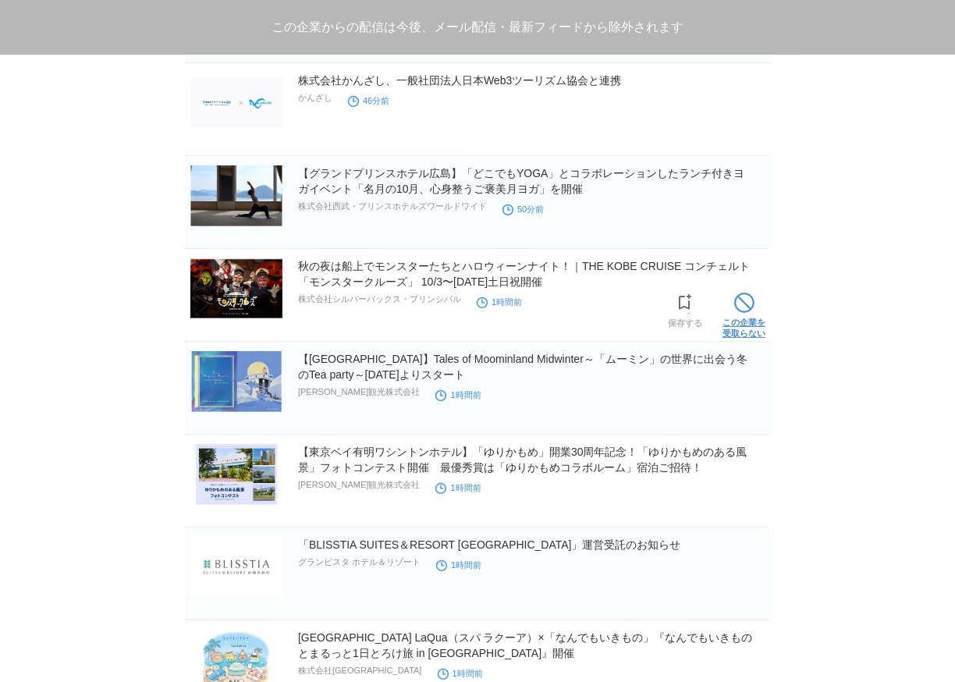
click at [750, 322] on link "この企業を 受取らない" at bounding box center [744, 314] width 43 height 50
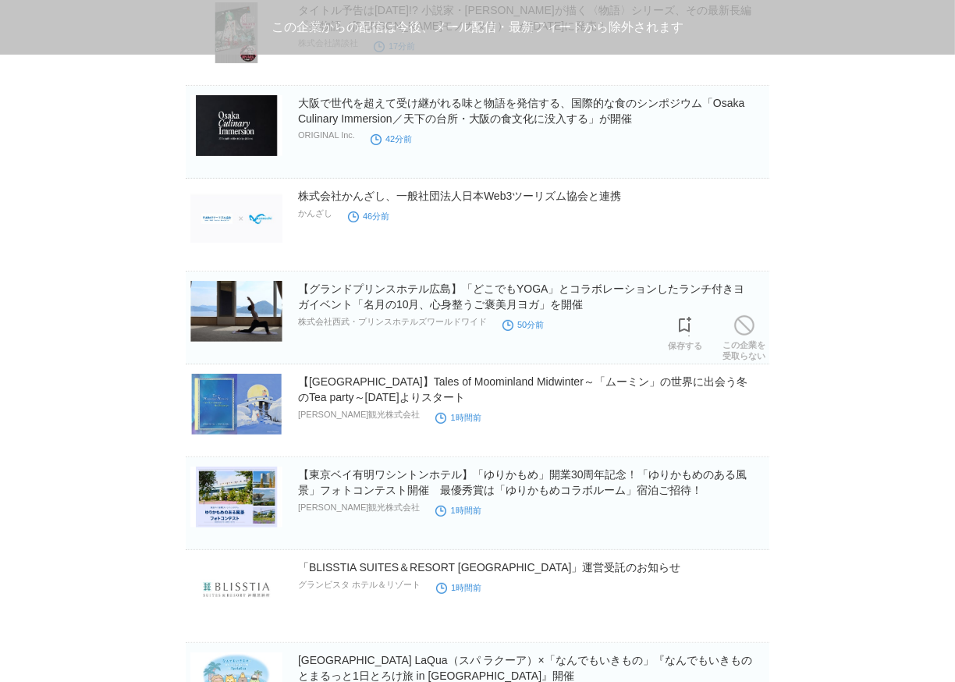
scroll to position [321, 0]
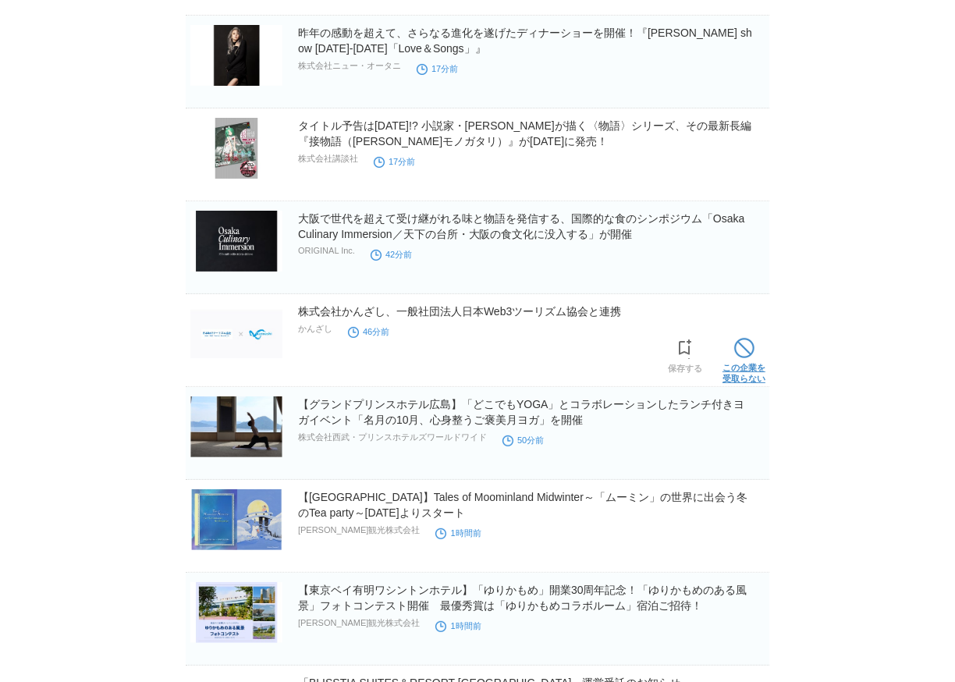
click at [744, 350] on span at bounding box center [744, 348] width 20 height 20
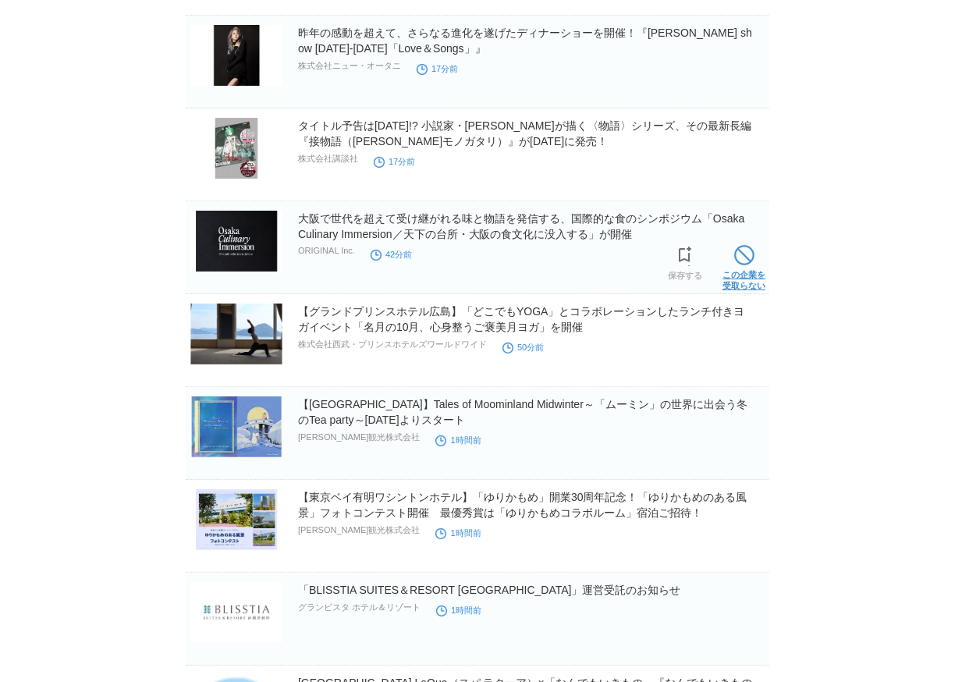
click at [751, 278] on link "この企業を 受取らない" at bounding box center [744, 266] width 43 height 50
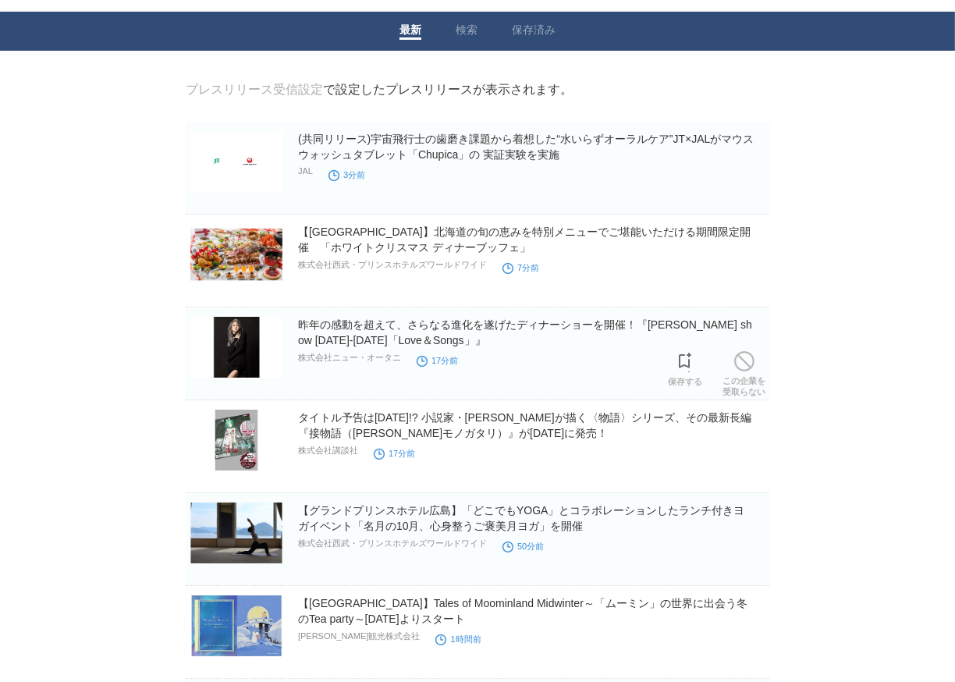
scroll to position [0, 0]
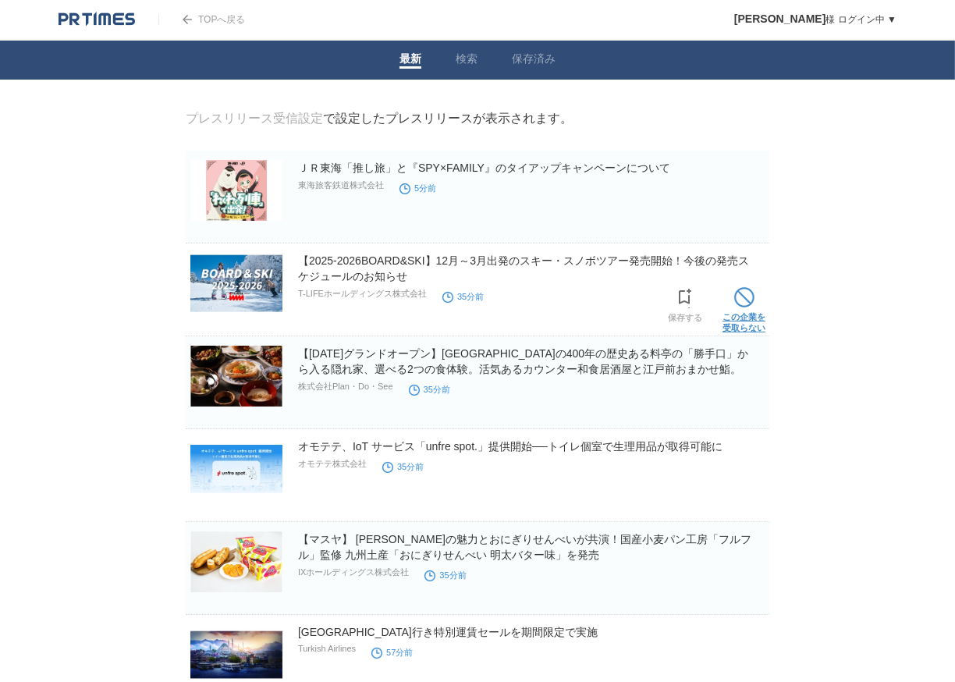
click at [743, 308] on span at bounding box center [744, 297] width 20 height 20
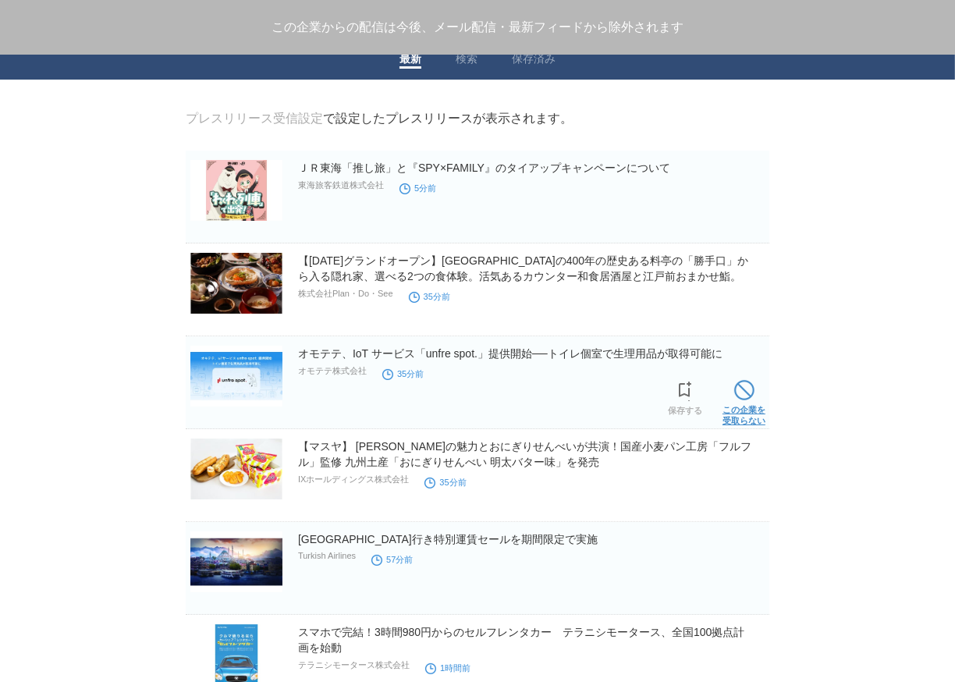
click at [745, 400] on span at bounding box center [744, 390] width 20 height 20
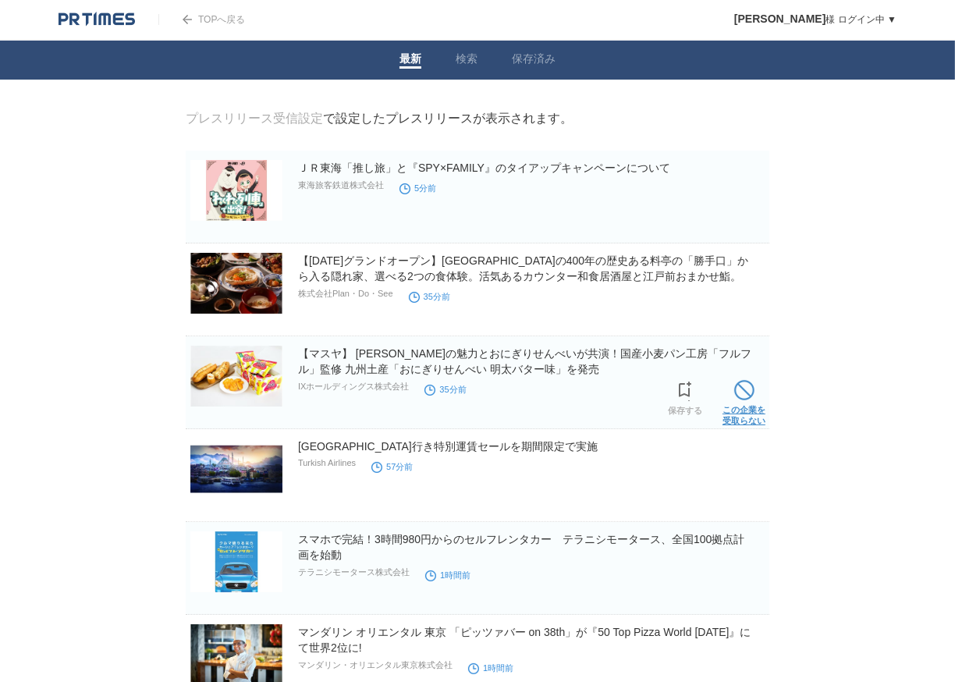
click at [747, 400] on span at bounding box center [744, 390] width 20 height 20
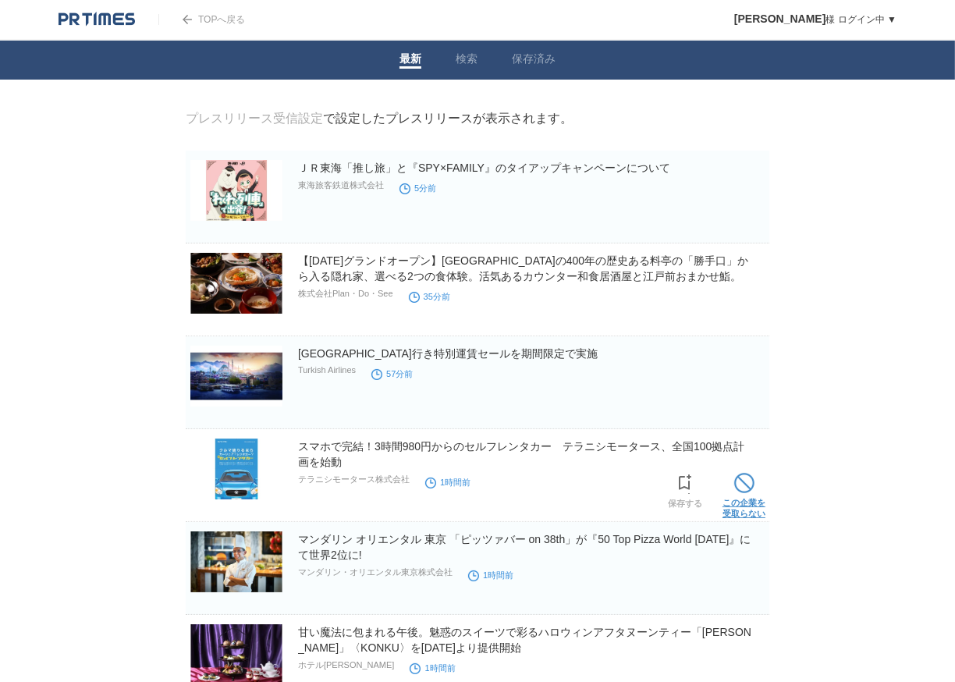
click at [728, 492] on link "この企業を 受取らない" at bounding box center [744, 494] width 43 height 50
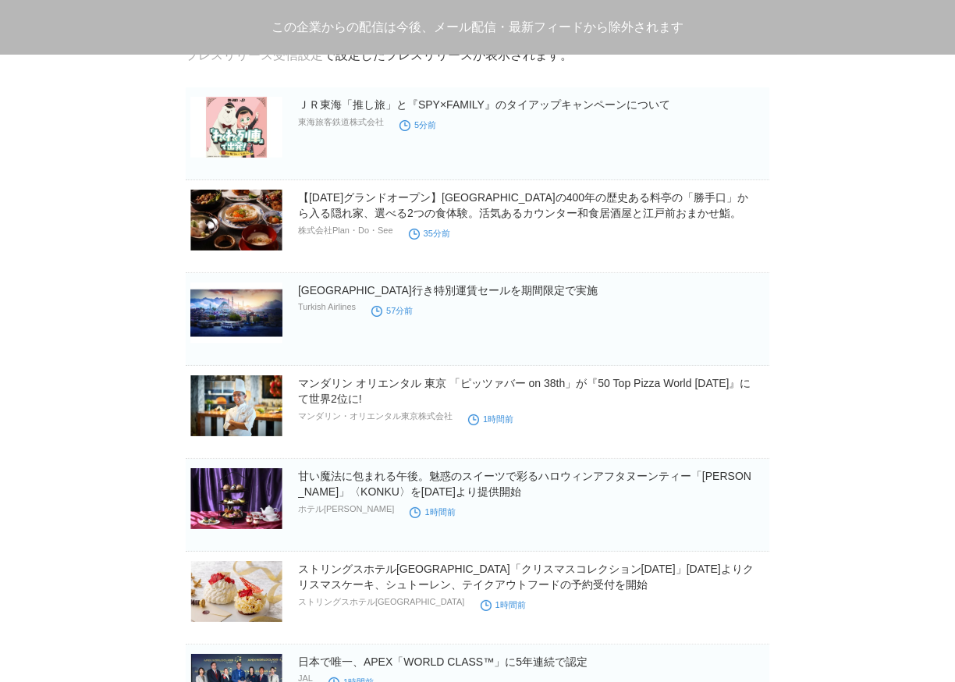
scroll to position [116, 0]
